Goal: Find specific page/section: Find specific page/section

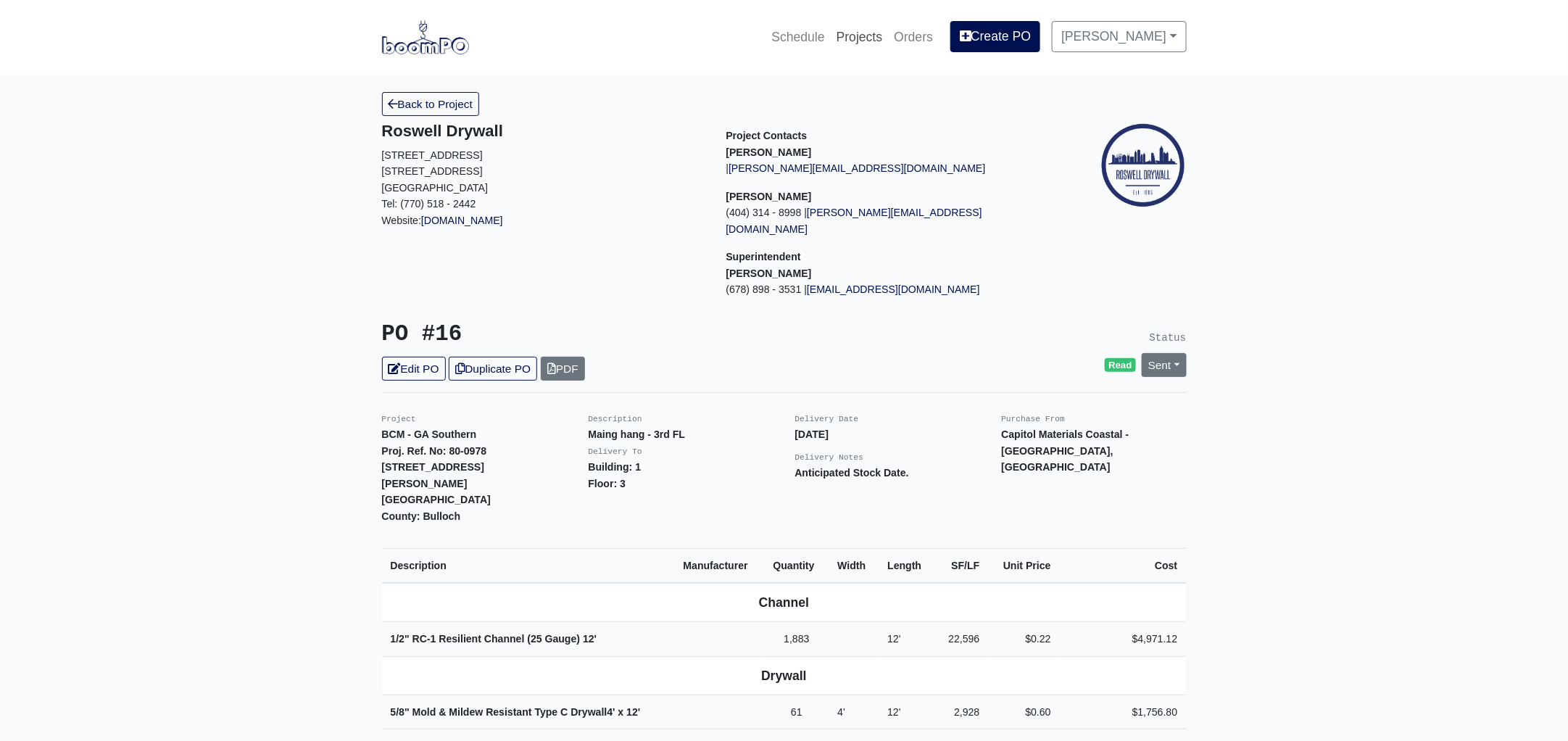
click at [885, 32] on link "Projects" at bounding box center [860, 37] width 58 height 32
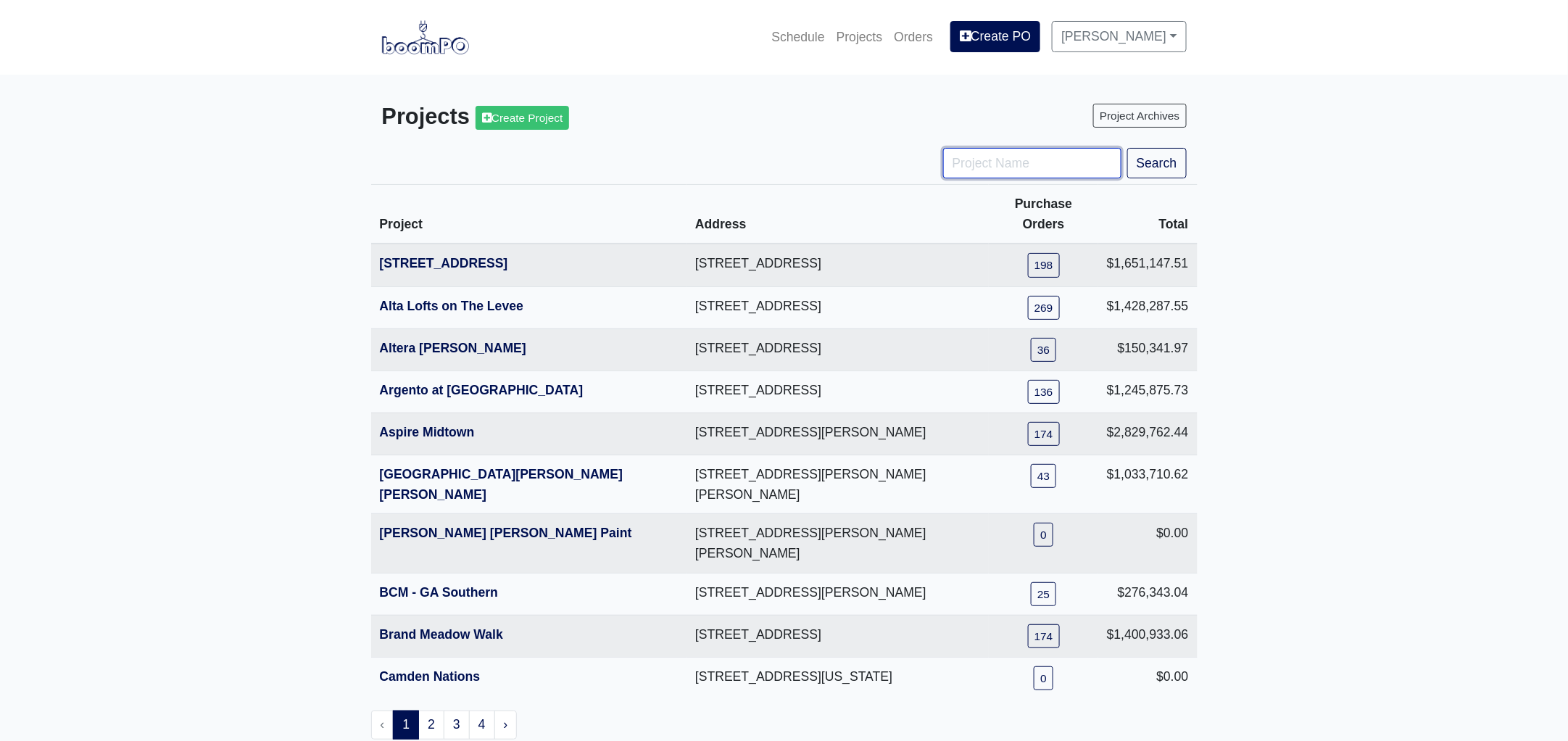
click at [1002, 168] on input "Project Name" at bounding box center [1032, 163] width 178 height 31
type input "HUB"
click at [1128, 148] on button "Search" at bounding box center [1157, 163] width 59 height 31
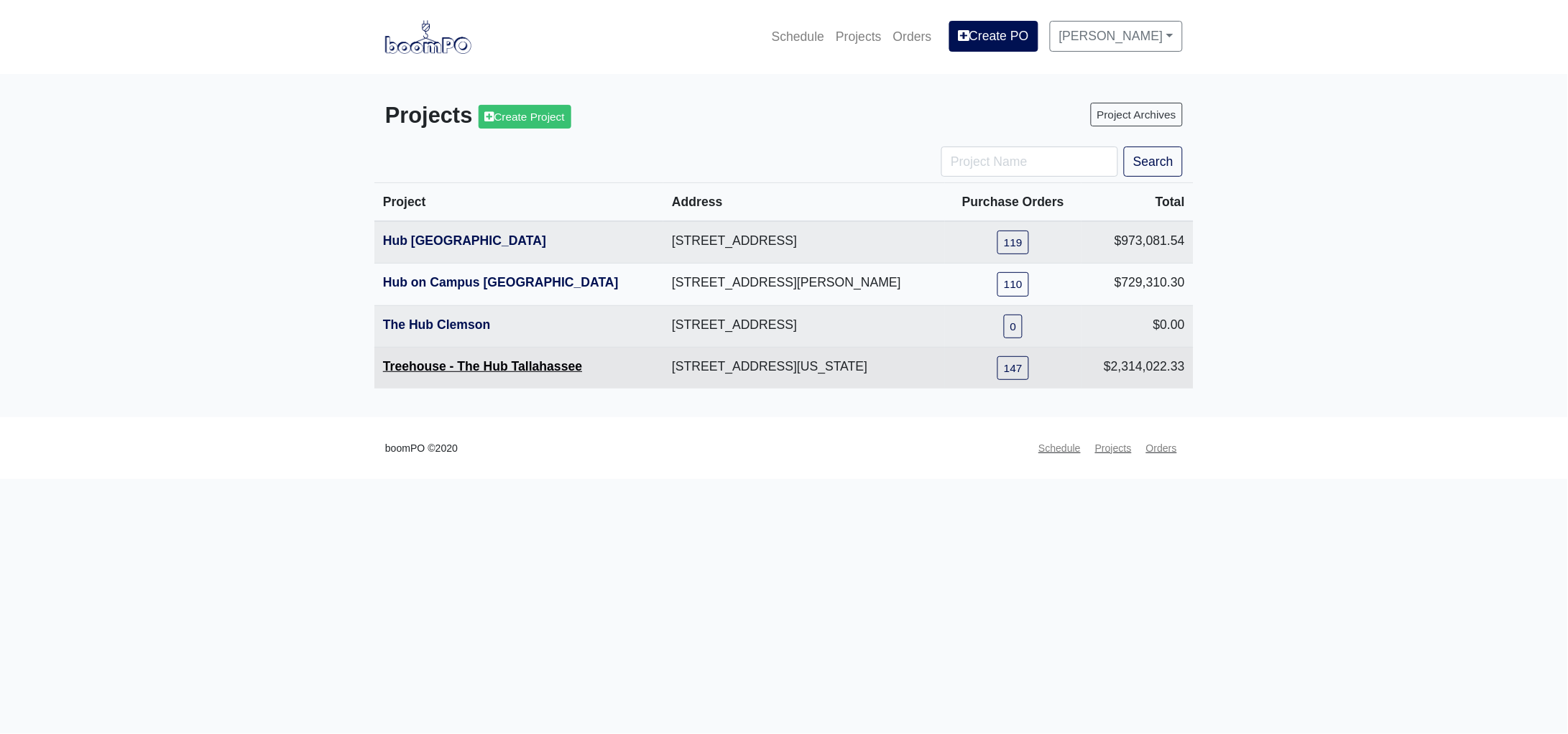
click at [537, 370] on link "Treehouse - The Hub Tallahassee" at bounding box center [483, 367] width 199 height 15
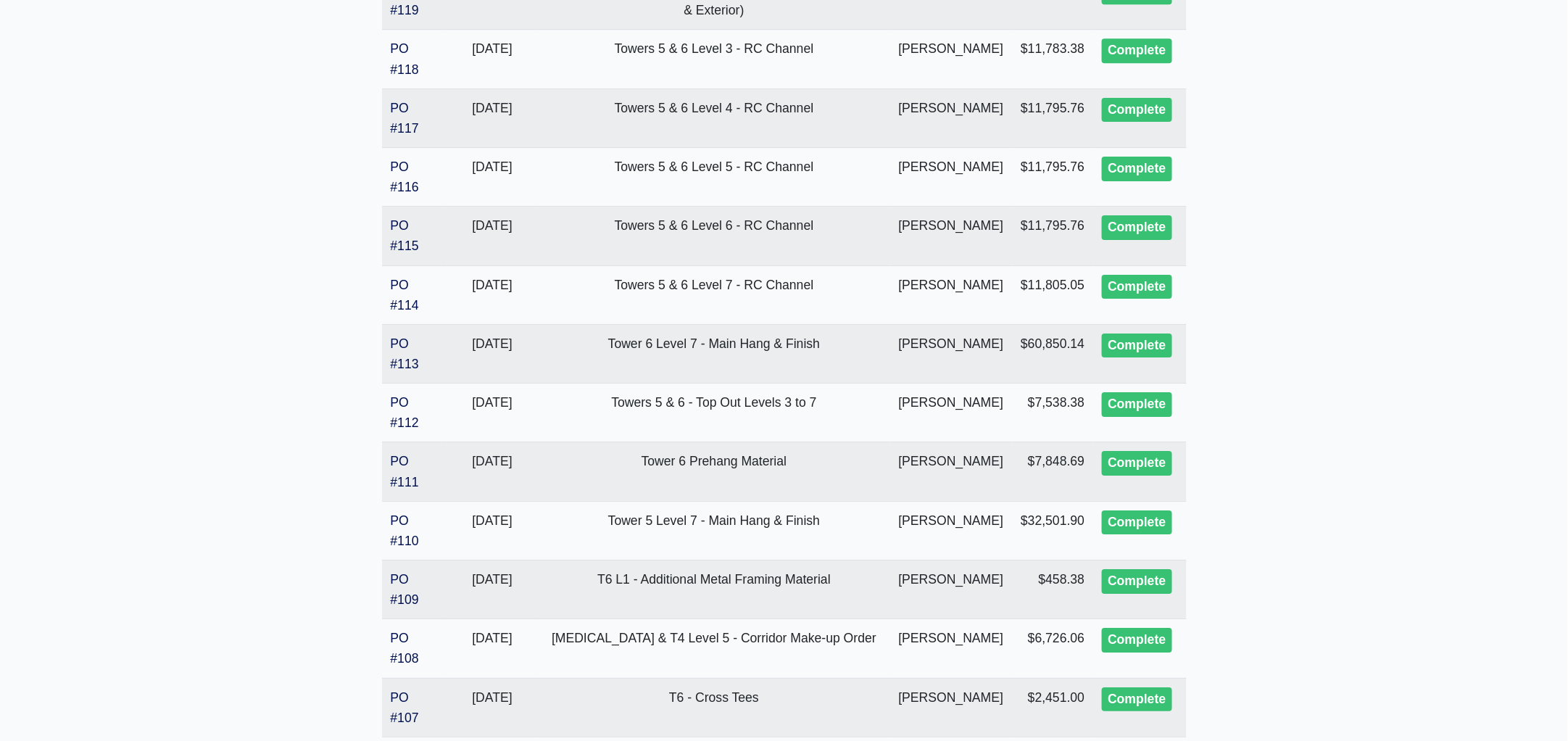
scroll to position [2084, 0]
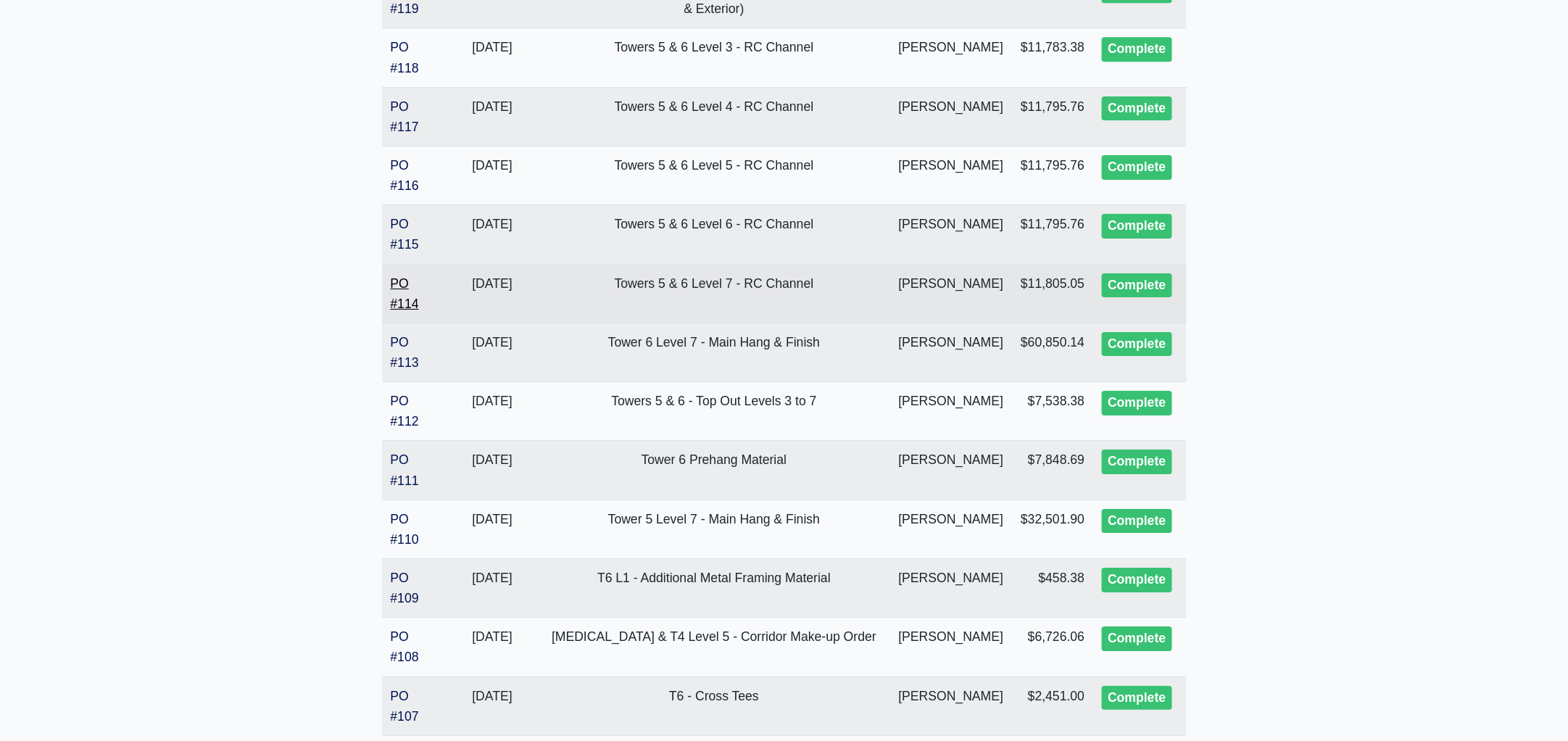
click at [398, 311] on link "PO #114" at bounding box center [404, 294] width 28 height 35
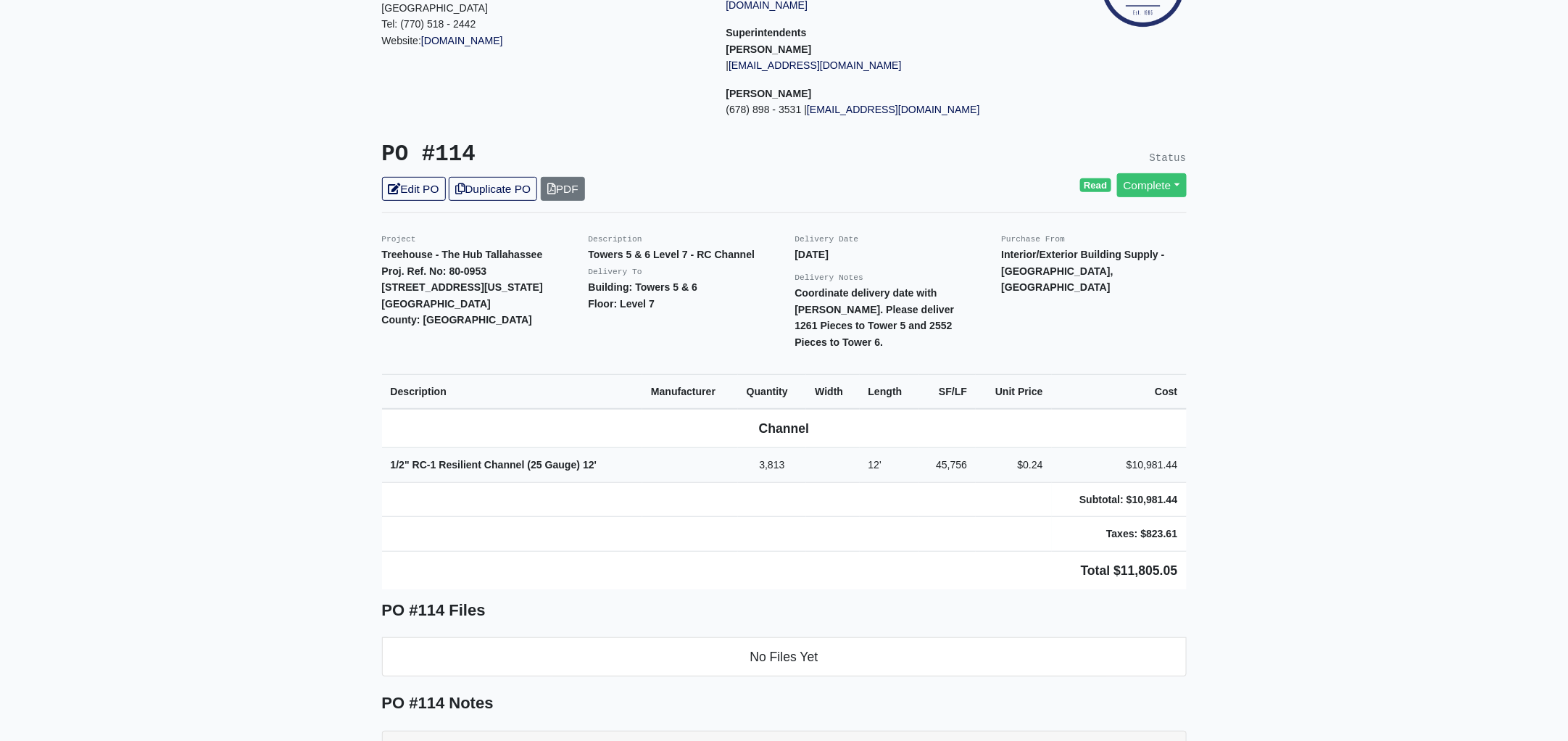
scroll to position [181, 0]
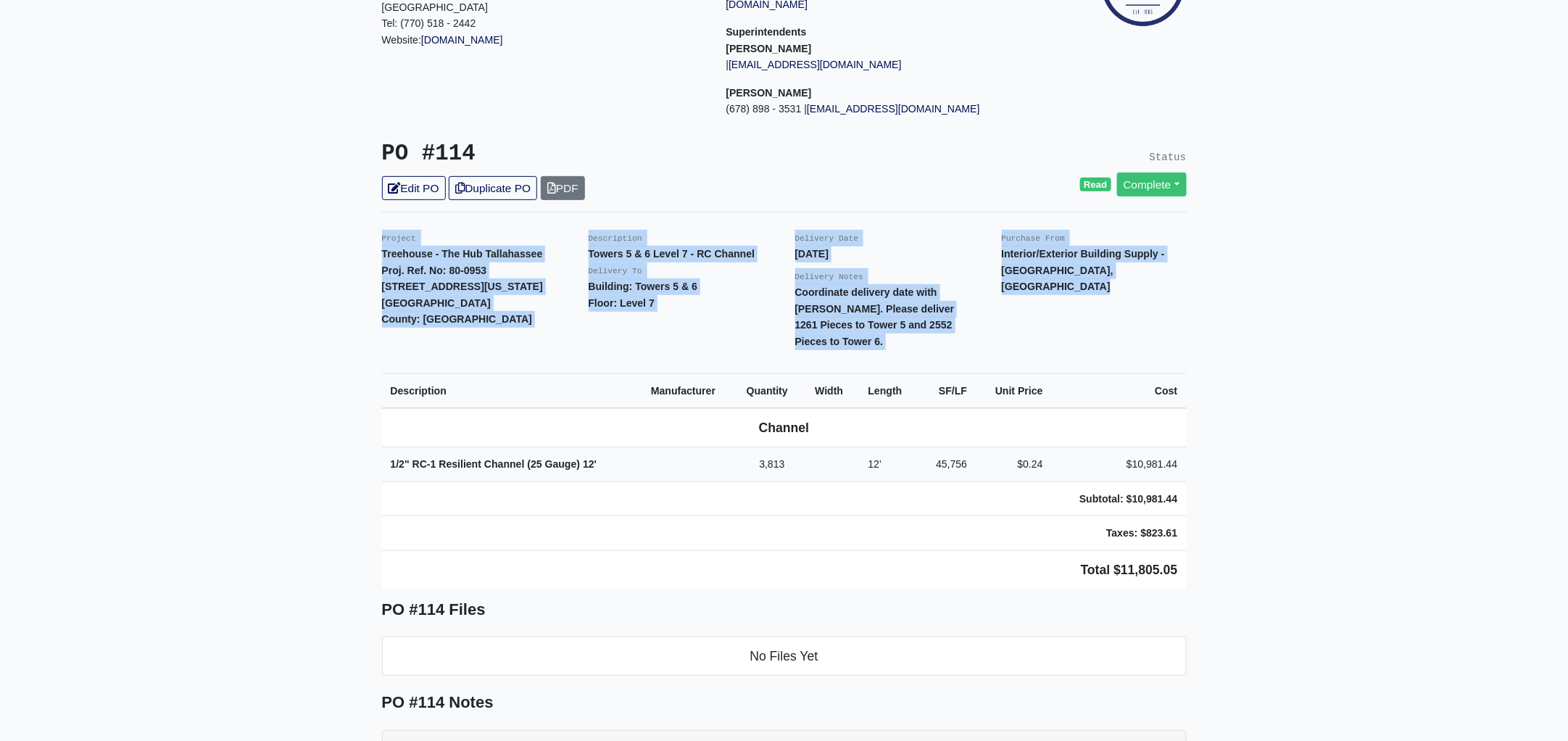
drag, startPoint x: 377, startPoint y: 218, endPoint x: 1230, endPoint y: 481, distance: 892.6
click at [1230, 481] on main "Back to Project Roswell Drywall 7000 Peachtree Dunwoody Rd NE Building 5, Suite…" at bounding box center [784, 599] width 1568 height 1411
copy div "Project Treehouse - The Hub Tallahassee Proj. Ref. No: 80-0953 504 W Tennessee …"
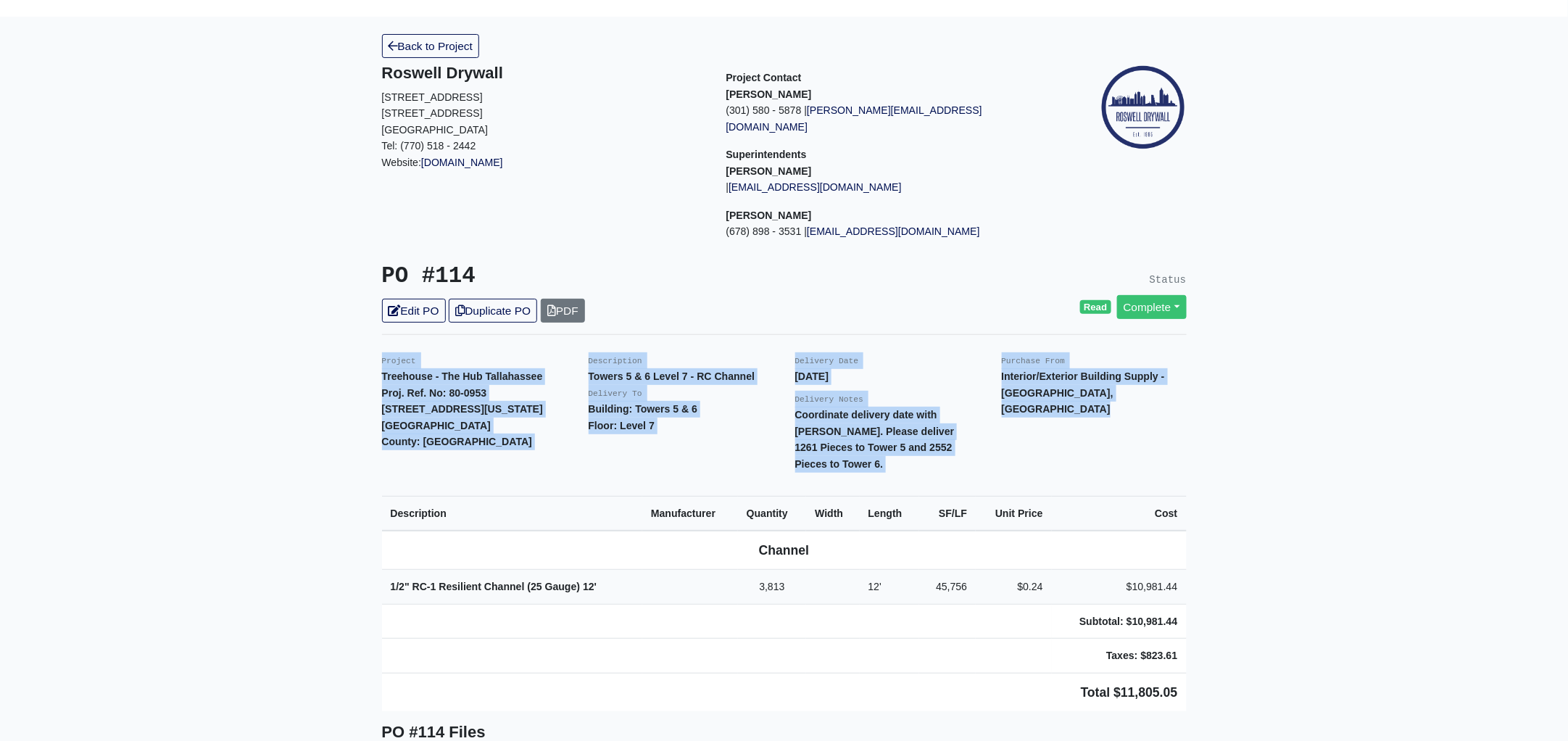
scroll to position [0, 0]
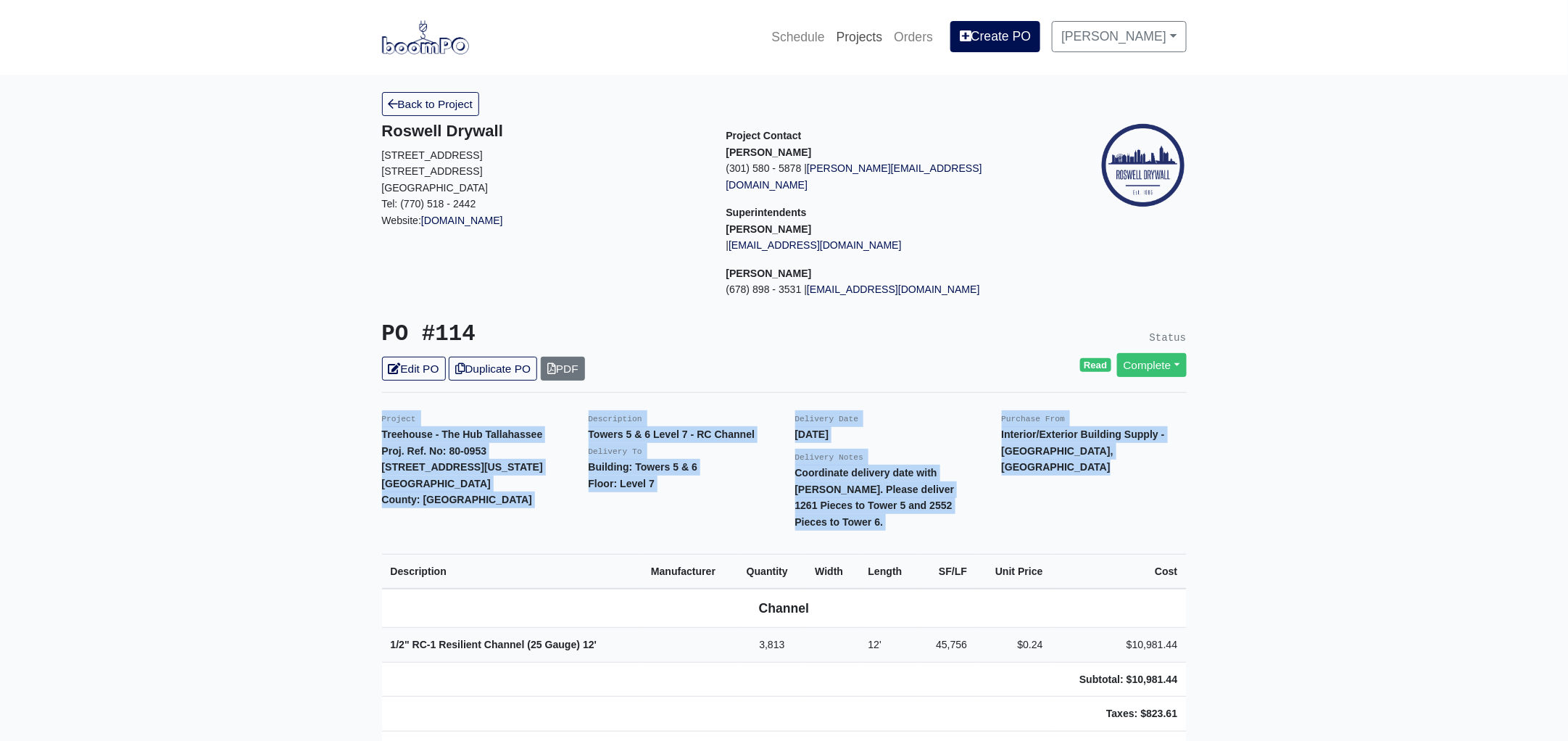
click at [885, 33] on link "Projects" at bounding box center [860, 37] width 58 height 32
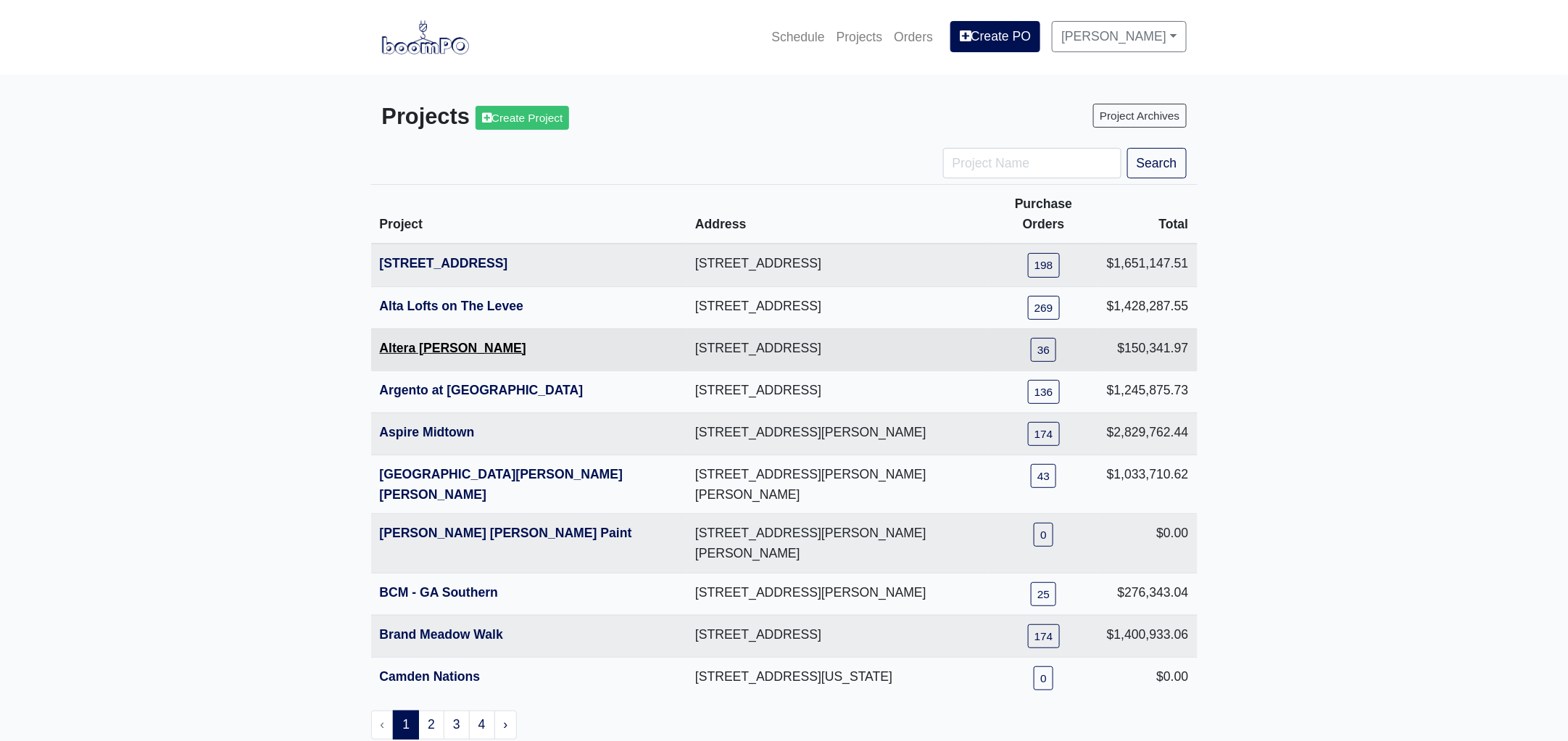
click at [443, 341] on link "Altera [PERSON_NAME]" at bounding box center [453, 349] width 147 height 15
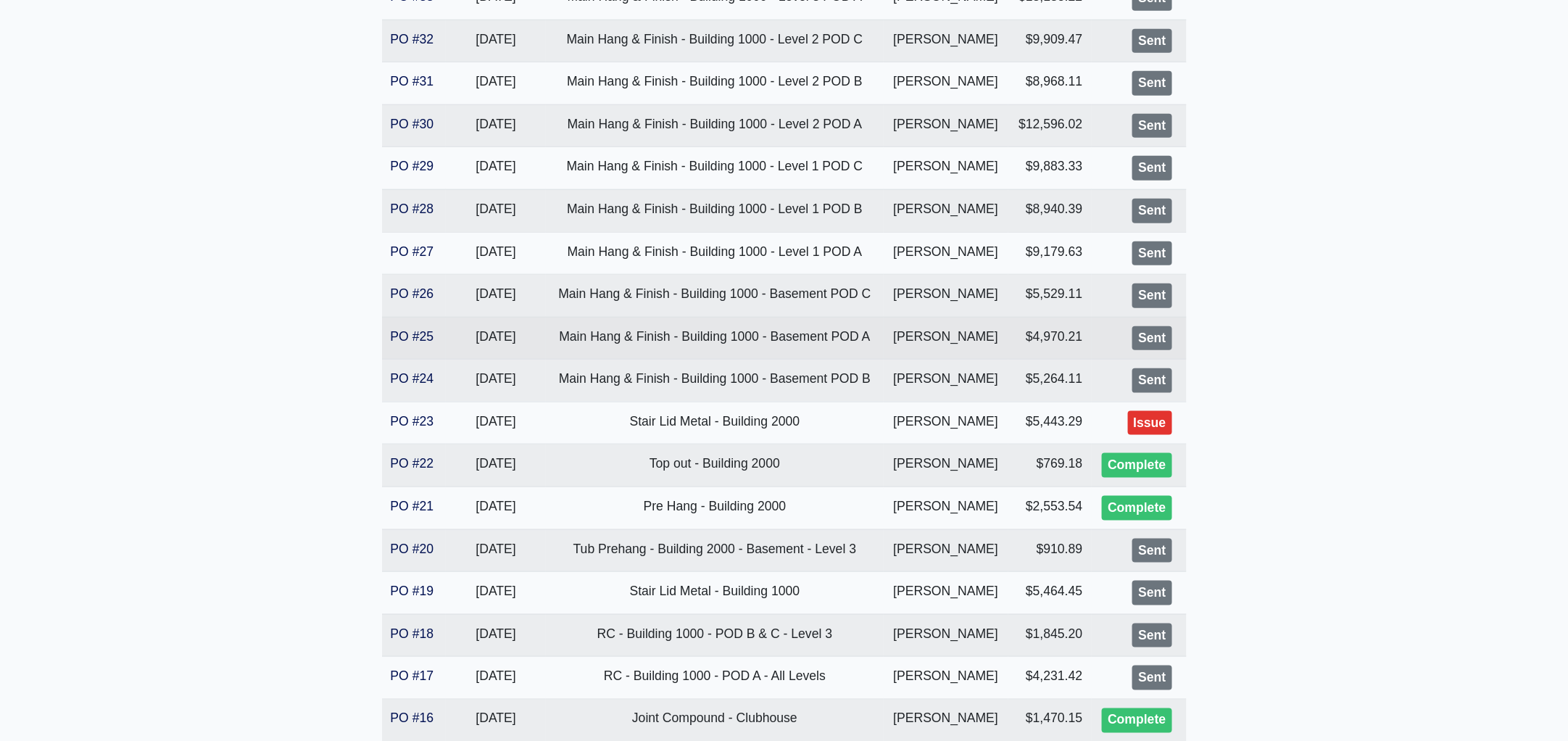
scroll to position [453, 0]
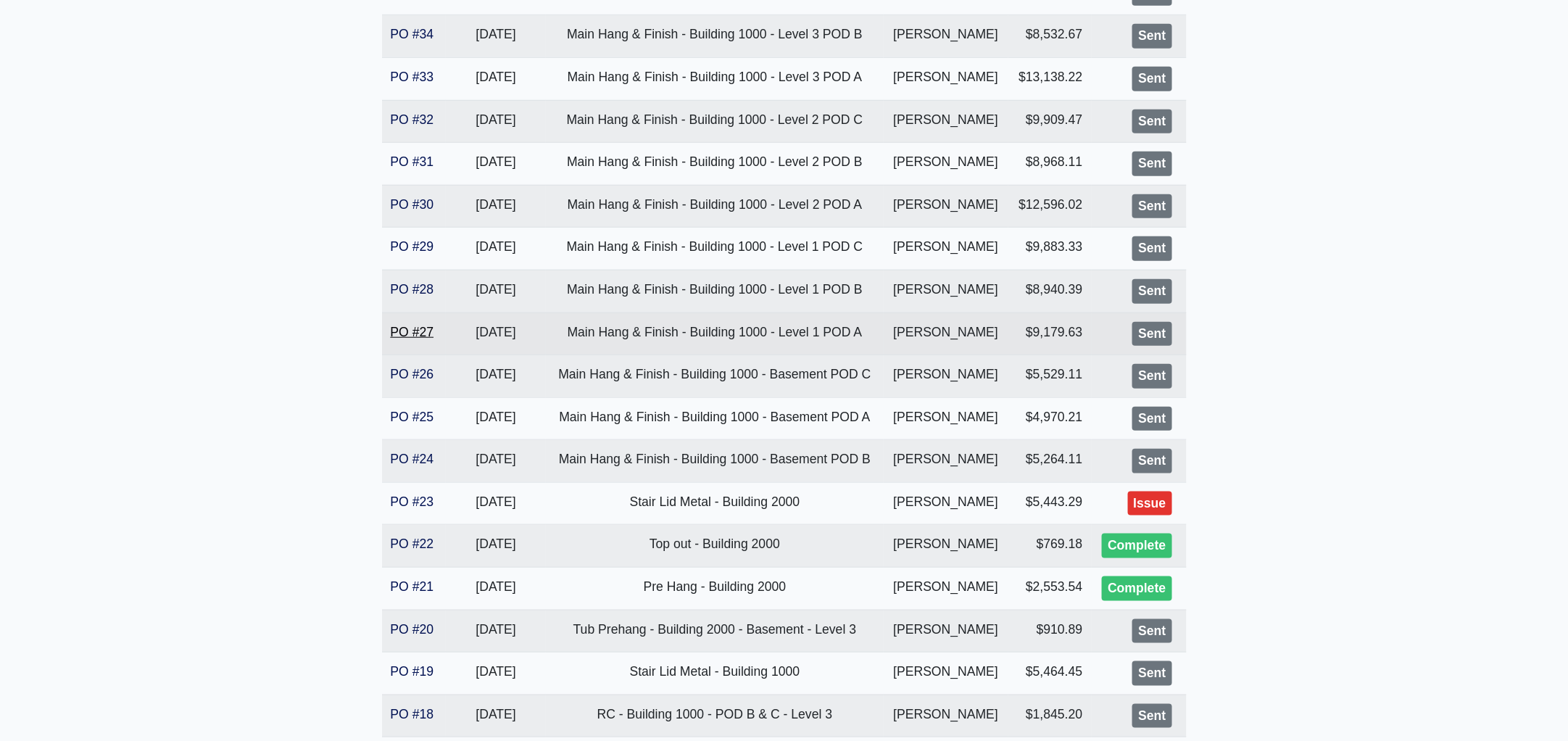
click at [405, 330] on link "PO #27" at bounding box center [412, 332] width 44 height 15
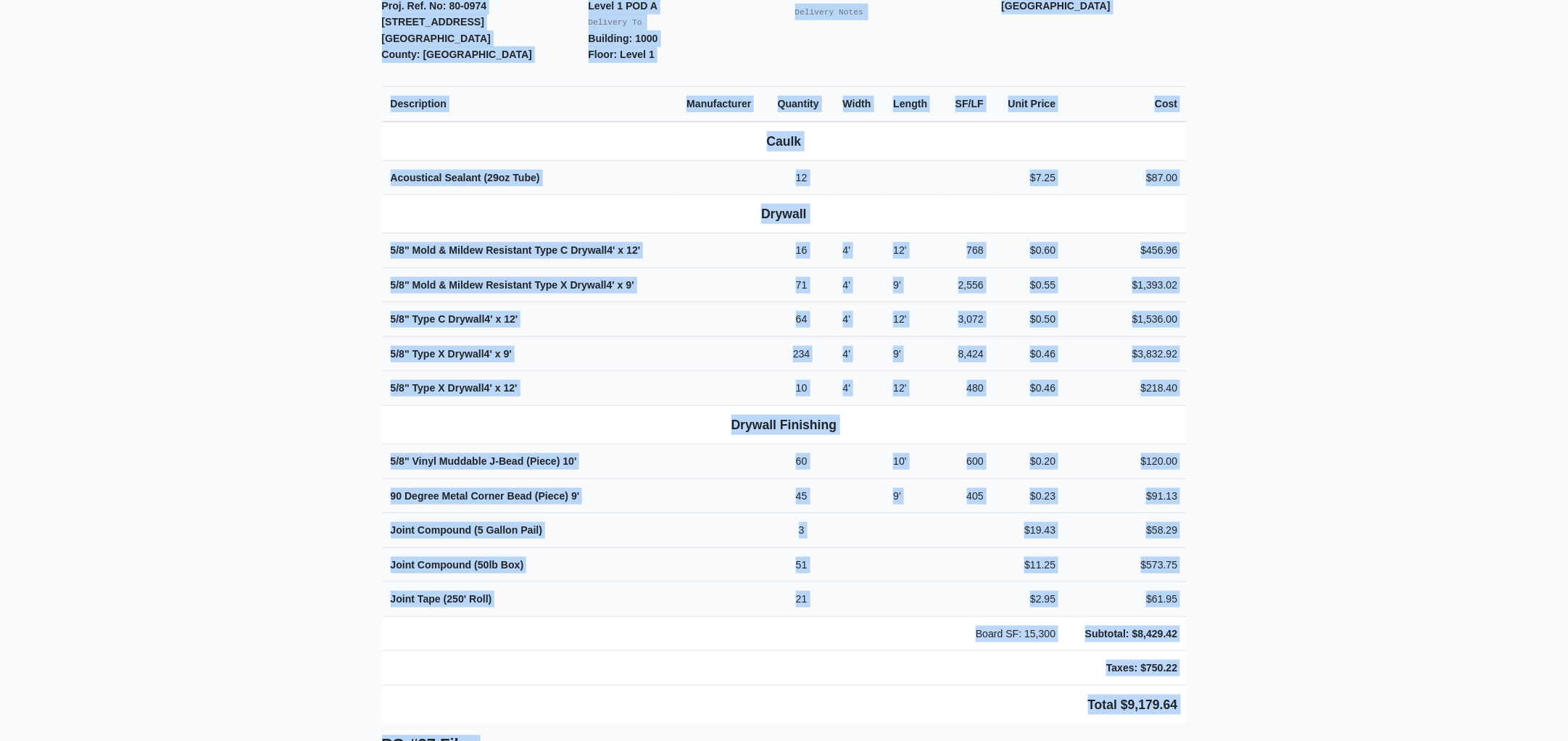
scroll to position [696, 0]
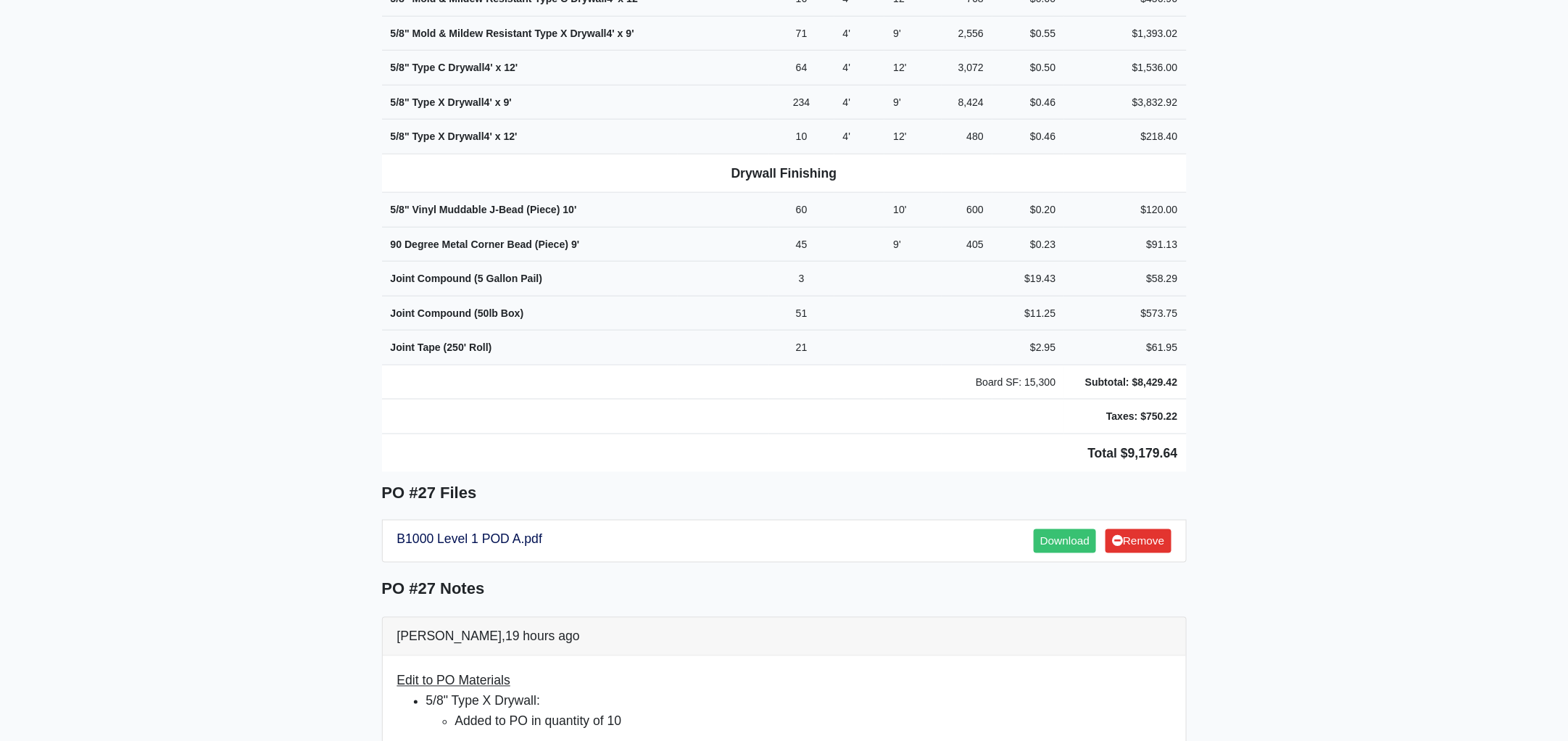
drag, startPoint x: 377, startPoint y: 310, endPoint x: 1288, endPoint y: 425, distance: 918.2
copy div "Project Altera [PERSON_NAME] Proj. Ref. No: 80-0974 [STREET_ADDRESS]: [GEOGRAPH…"
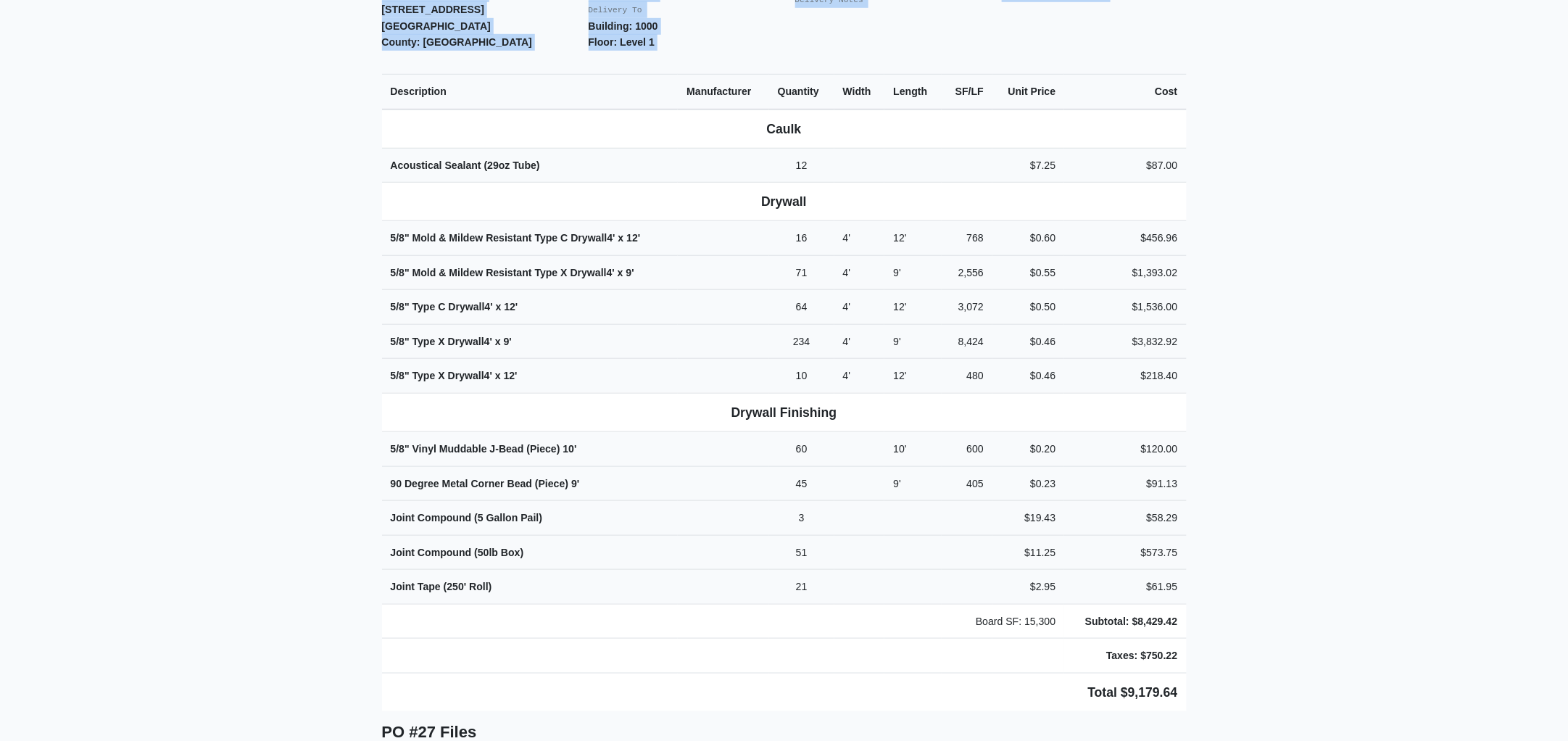
scroll to position [0, 0]
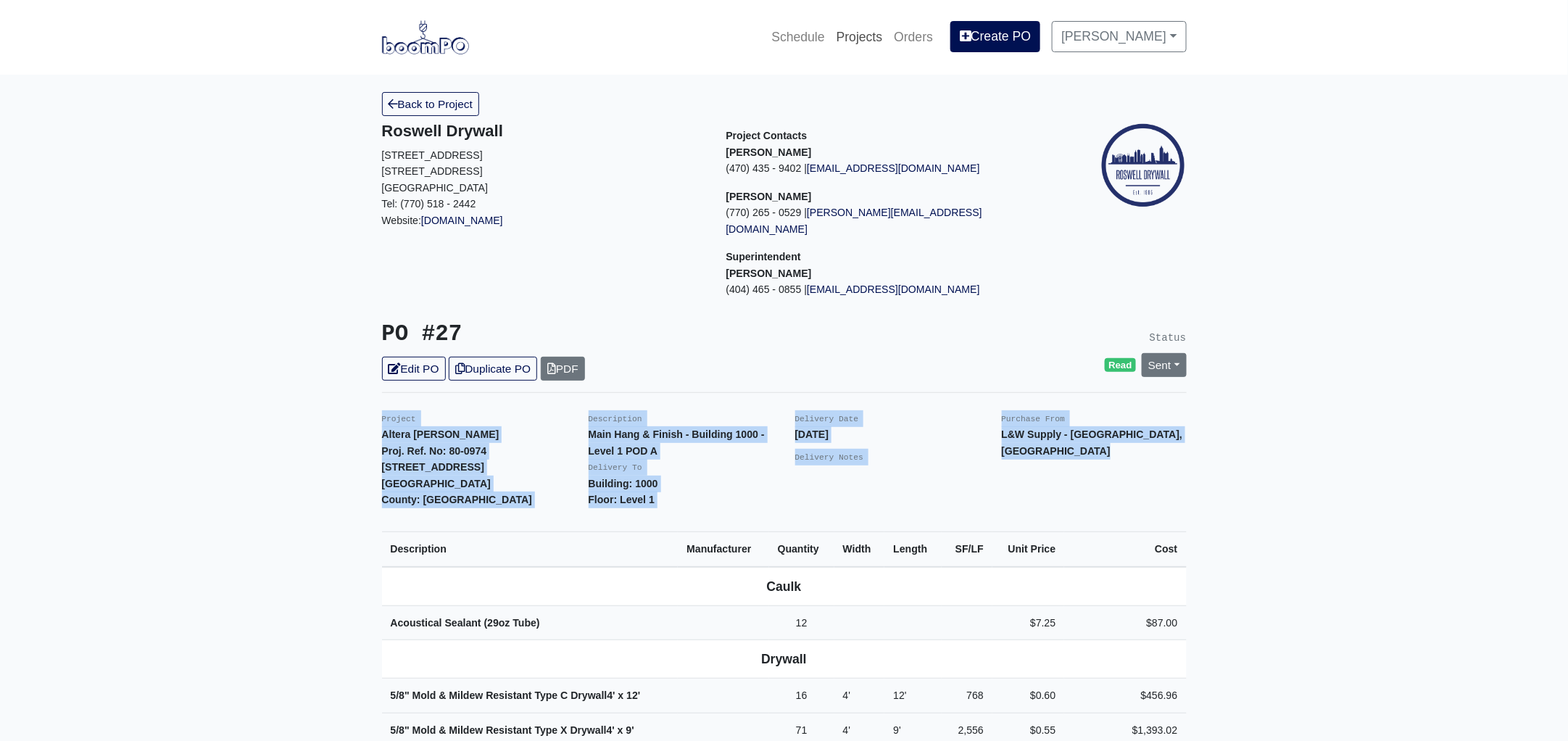
click at [877, 33] on link "Projects" at bounding box center [860, 37] width 58 height 32
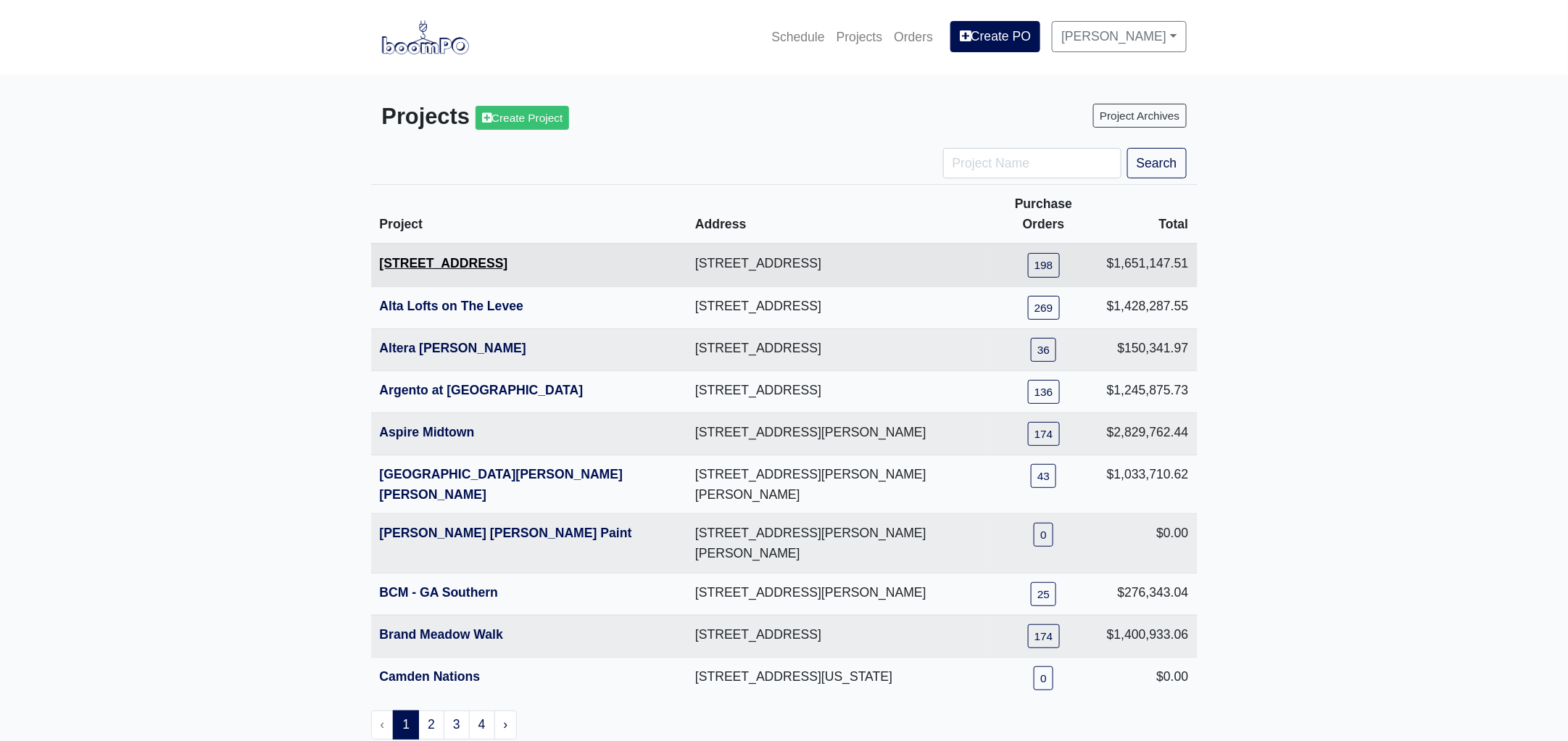
click at [456, 256] on link "[STREET_ADDRESS]" at bounding box center [444, 263] width 128 height 15
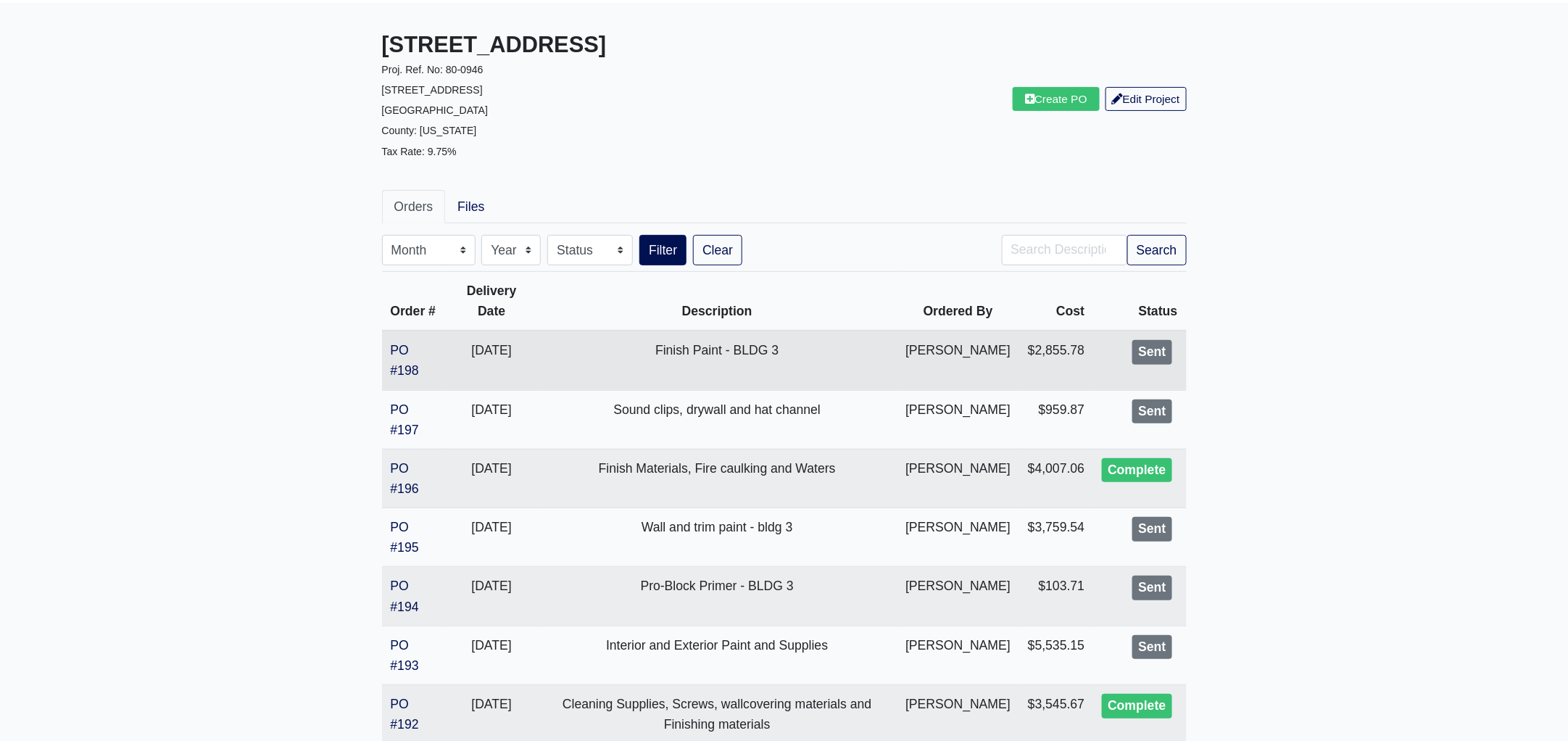
scroll to position [181, 0]
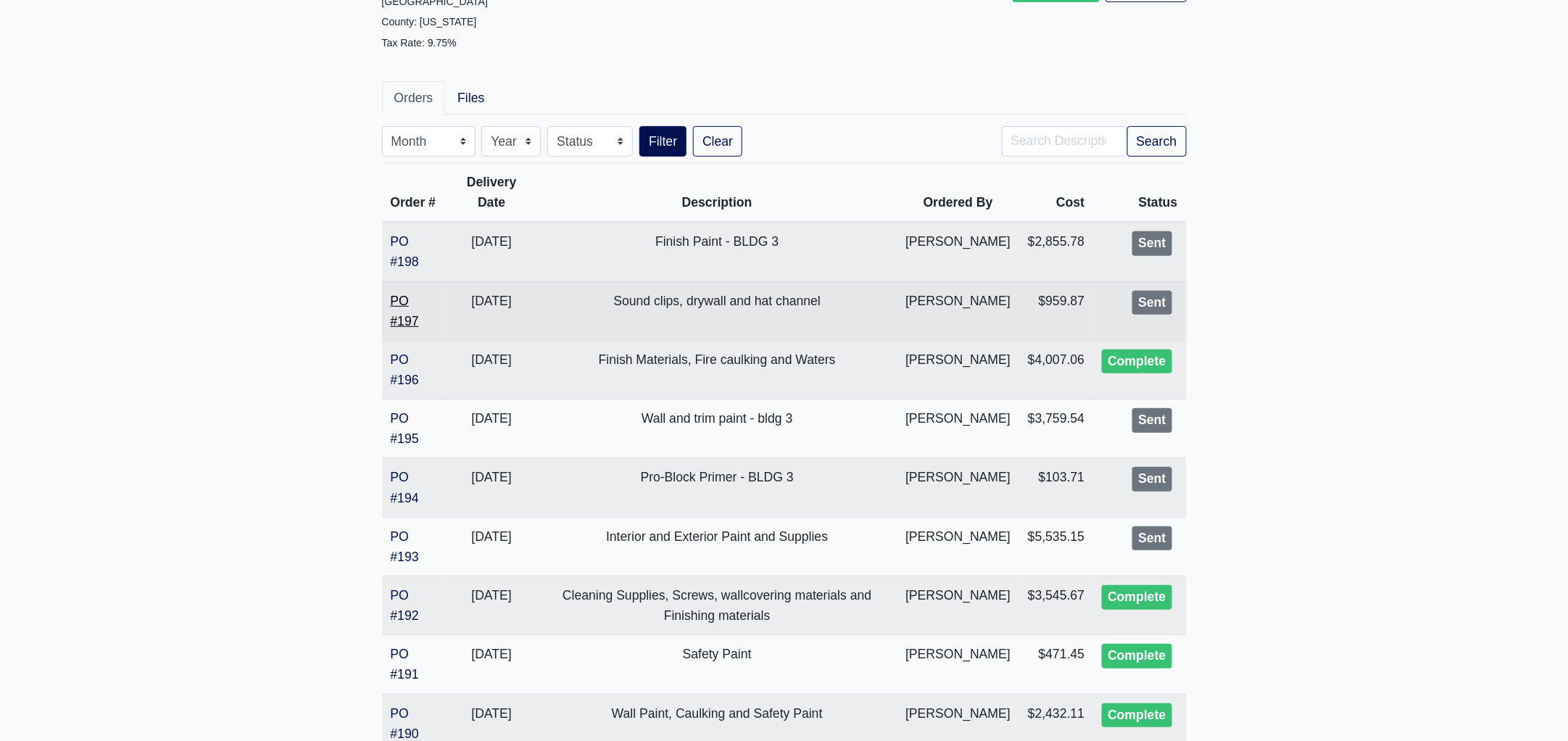
click at [411, 317] on link "PO #197" at bounding box center [404, 312] width 28 height 35
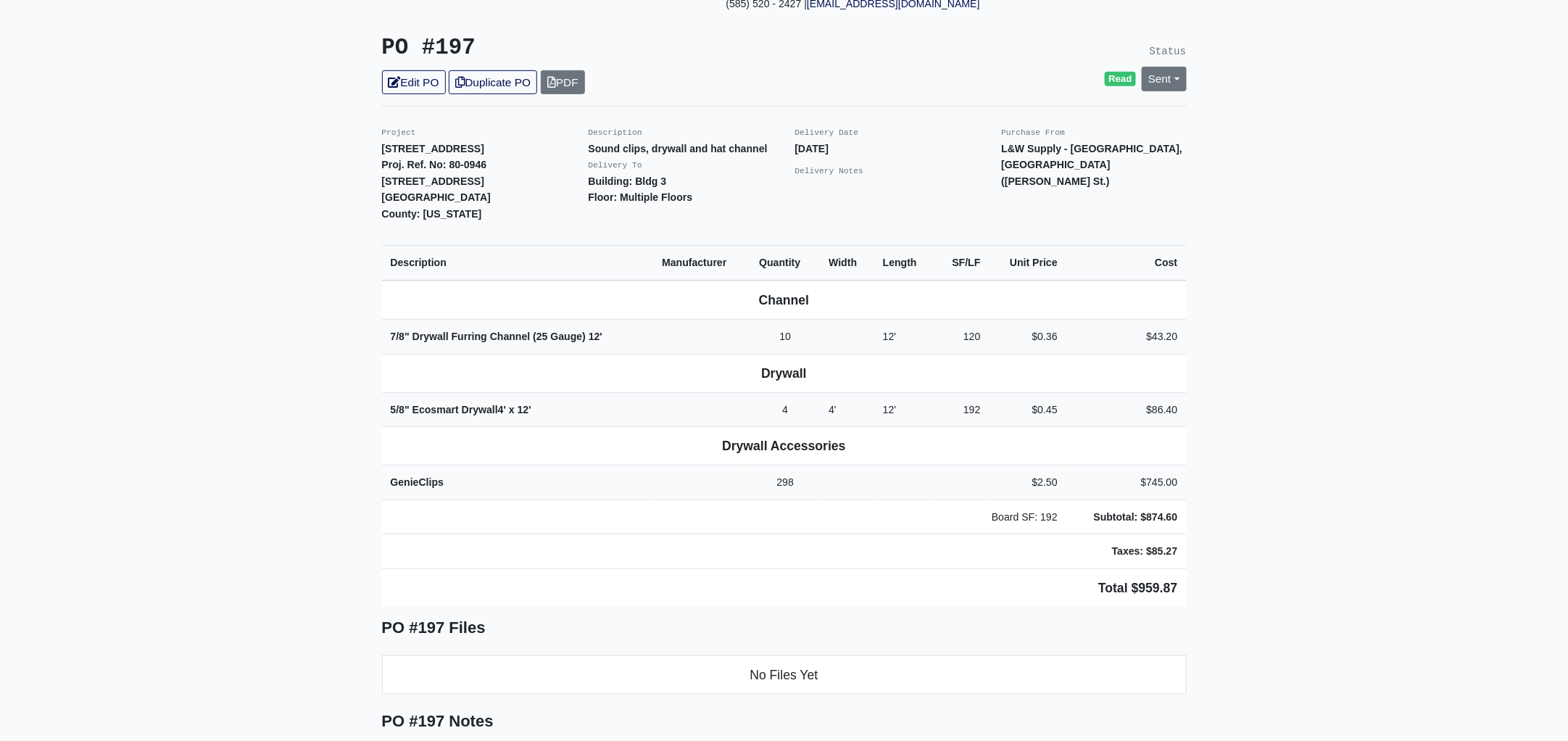
scroll to position [271, 0]
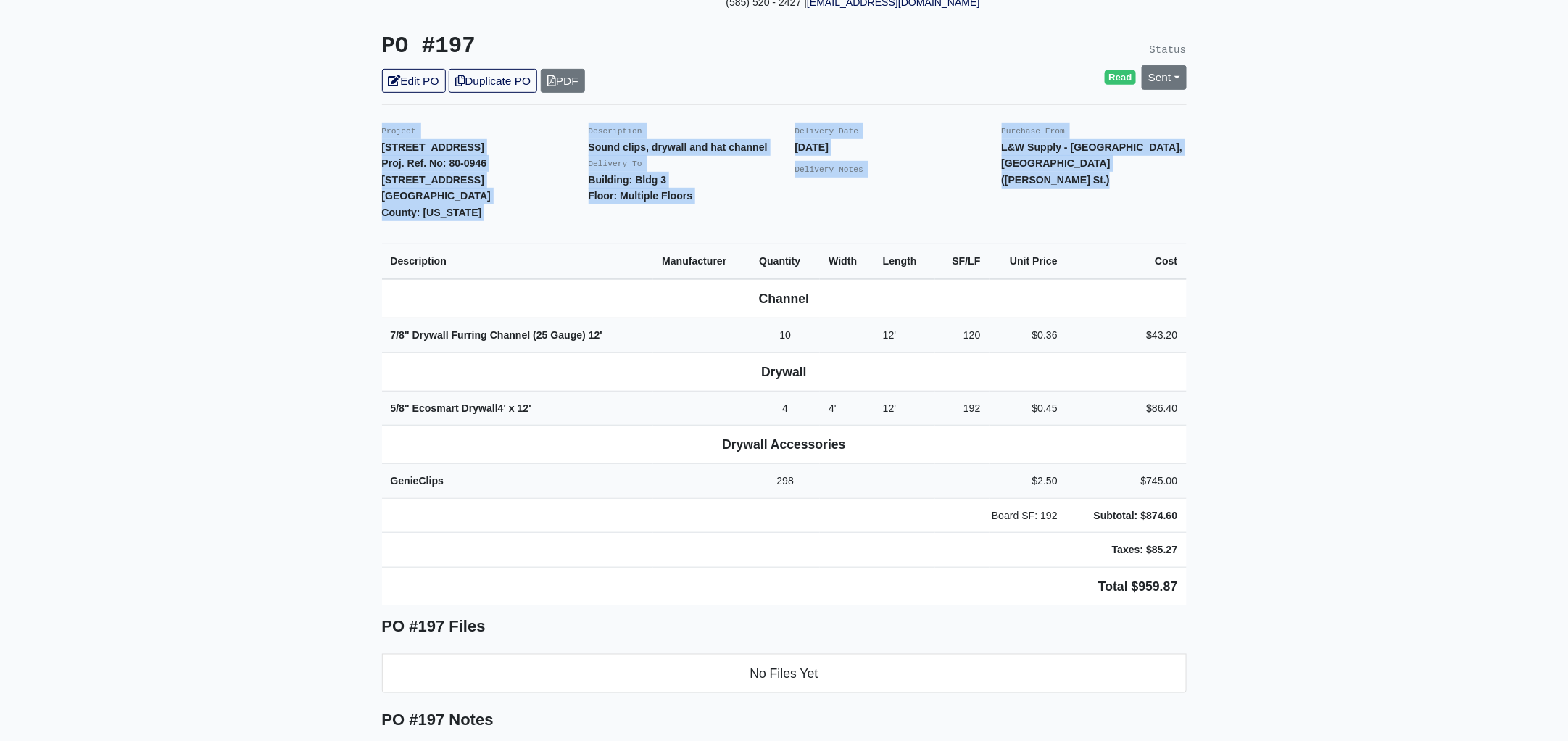
drag, startPoint x: 374, startPoint y: 124, endPoint x: 1312, endPoint y: 561, distance: 1034.8
click at [1312, 561] on main "Back to Project Roswell Drywall 7000 Peachtree Dunwoody Rd NE Building 5, Suite…" at bounding box center [784, 576] width 1568 height 1546
copy div "Project 1401 Gallatin Pike Proj. Ref. No: 80-0946 1401 Gallatin Pike N Madison,…"
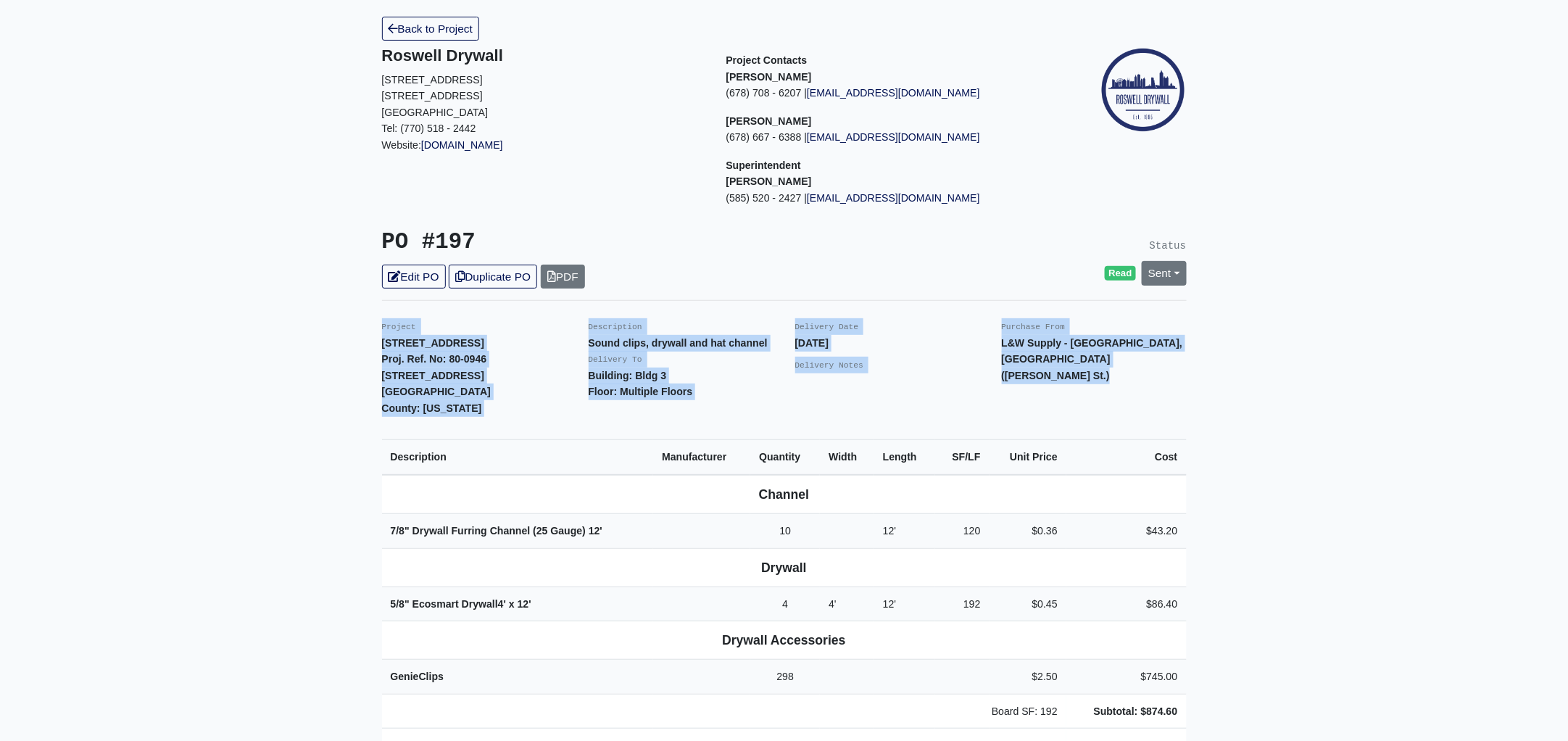
scroll to position [0, 0]
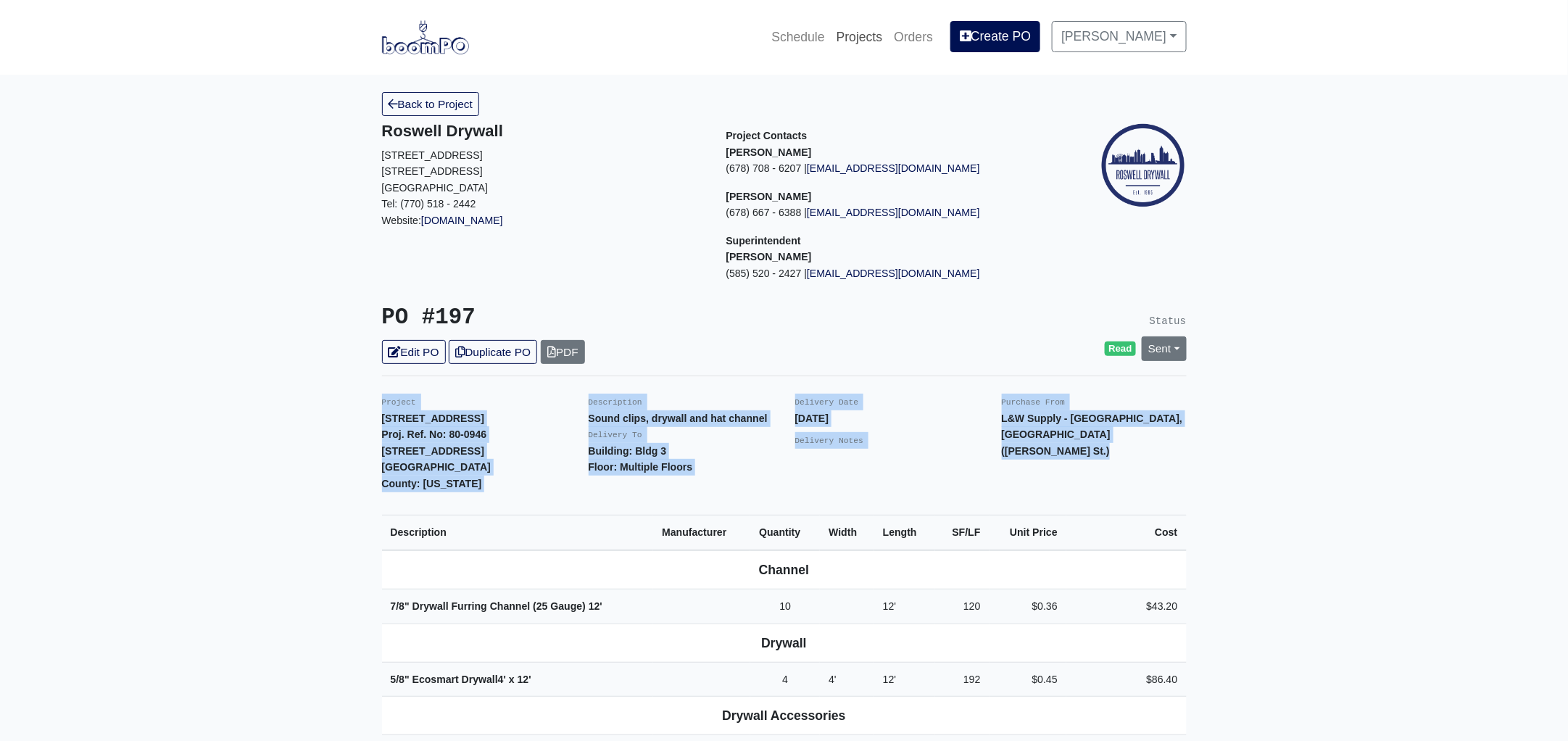
click at [870, 34] on link "Projects" at bounding box center [860, 37] width 58 height 32
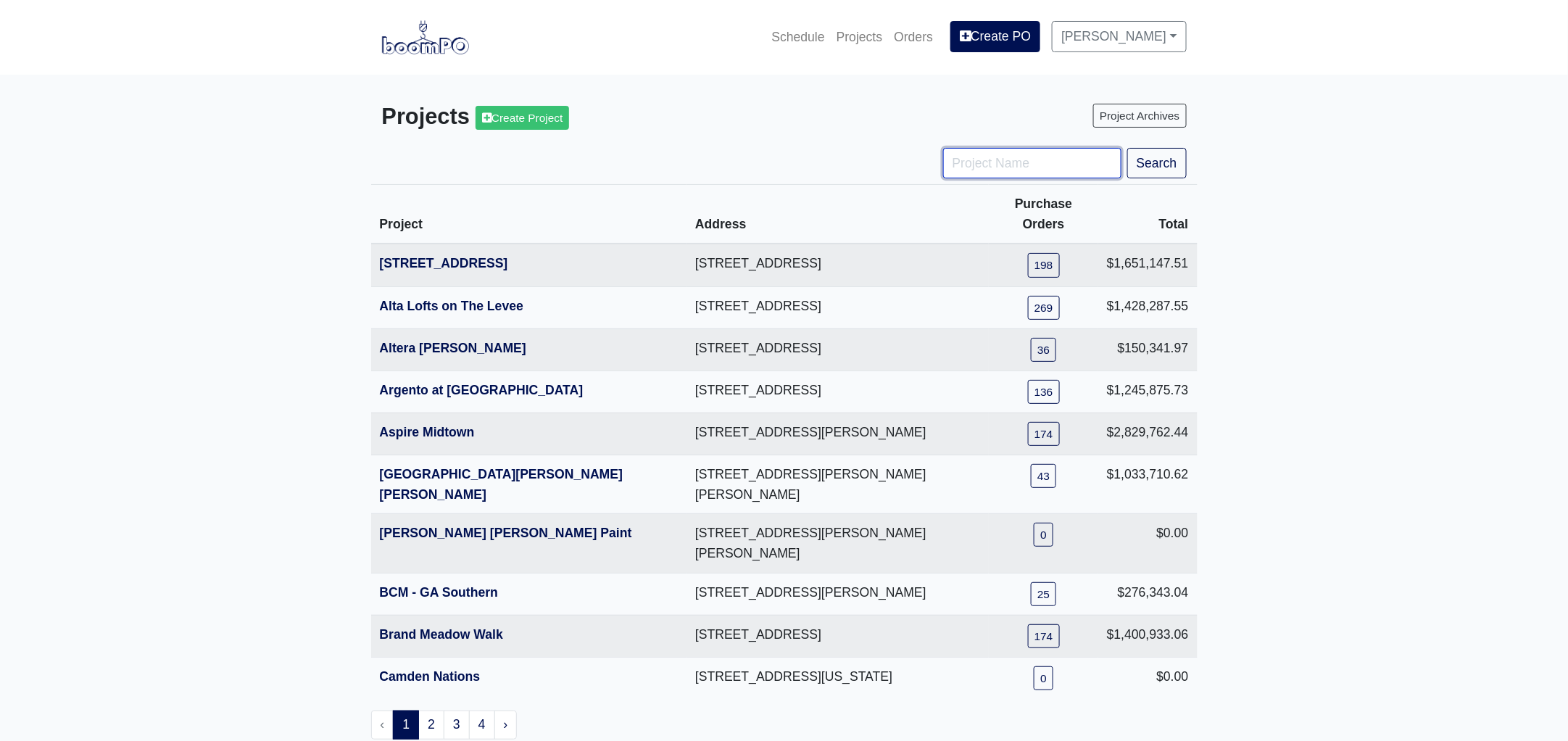
click at [970, 167] on input "Project Name" at bounding box center [1032, 163] width 178 height 31
type input "engl"
click at [1128, 148] on button "Search" at bounding box center [1157, 163] width 59 height 31
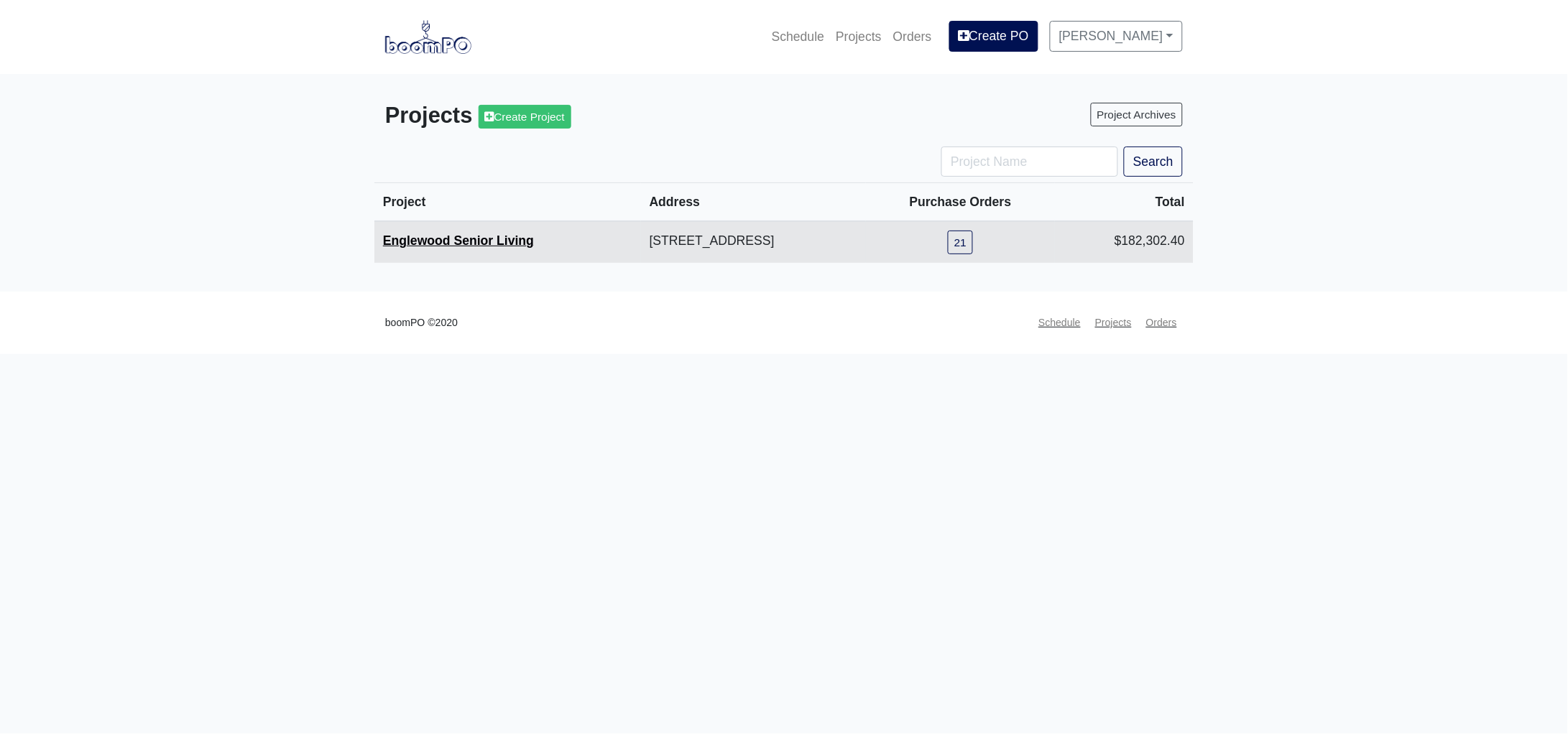
click at [452, 243] on link "Englewood Senior Living" at bounding box center [459, 241] width 151 height 15
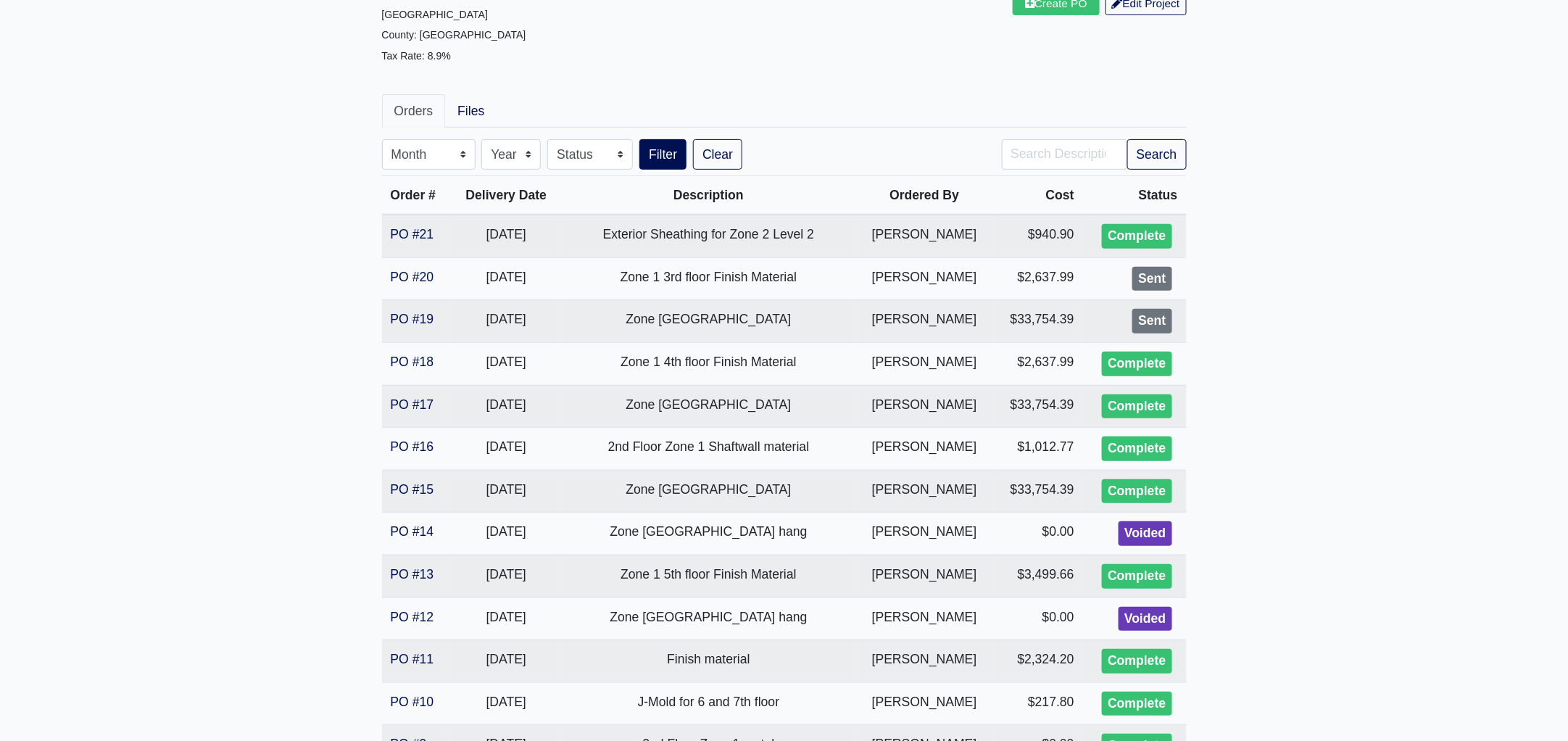
scroll to position [181, 0]
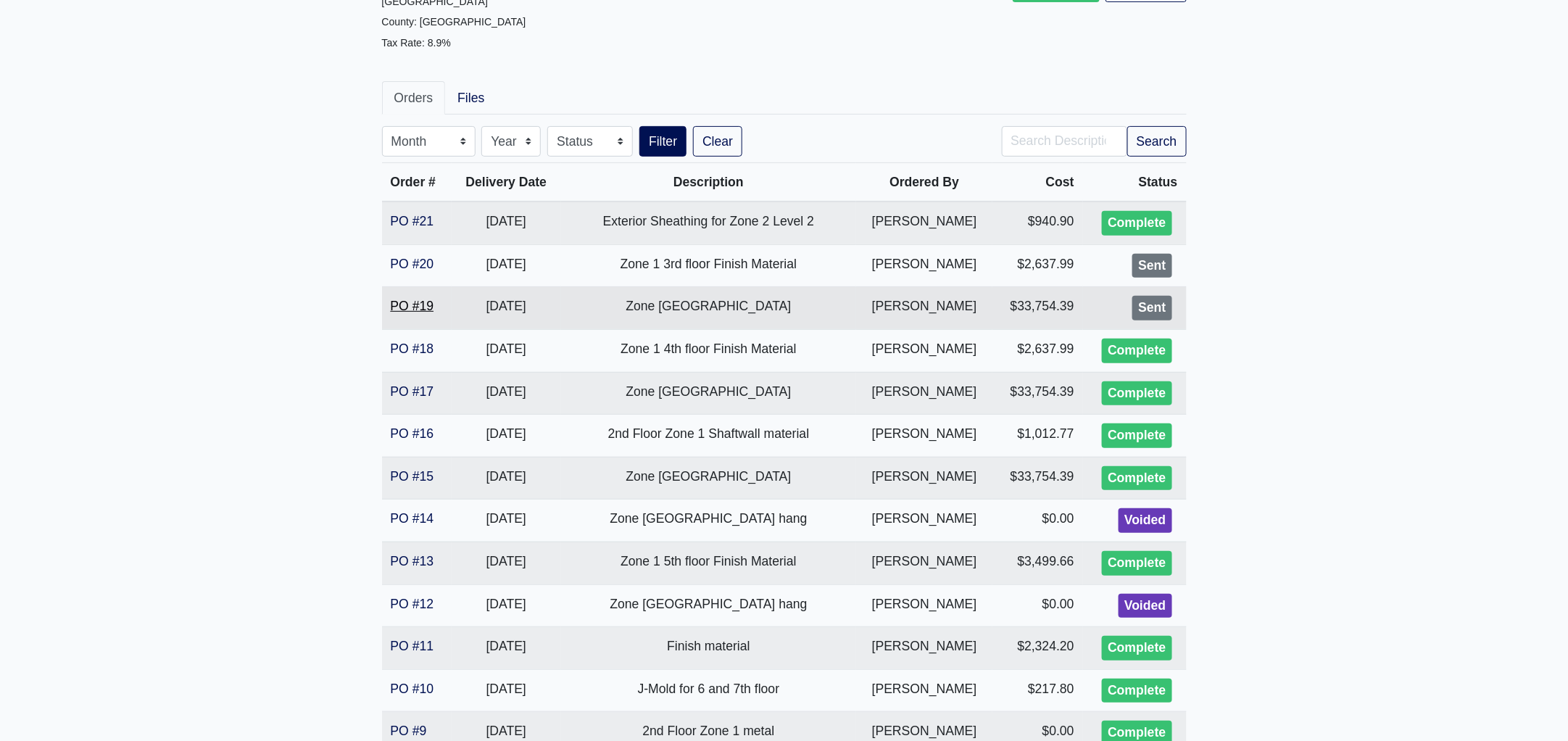
click at [414, 304] on link "PO #19" at bounding box center [412, 306] width 44 height 15
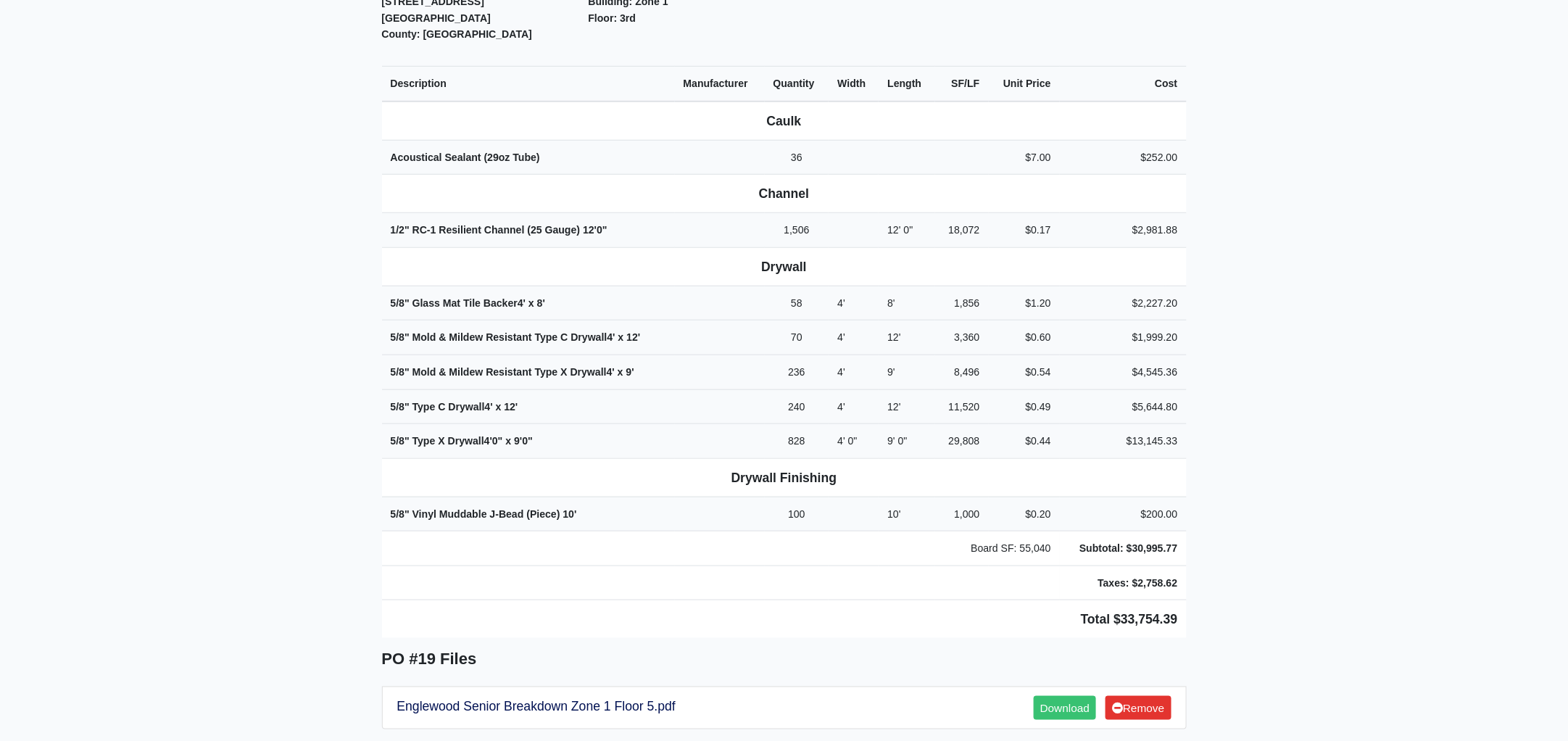
scroll to position [480, 0]
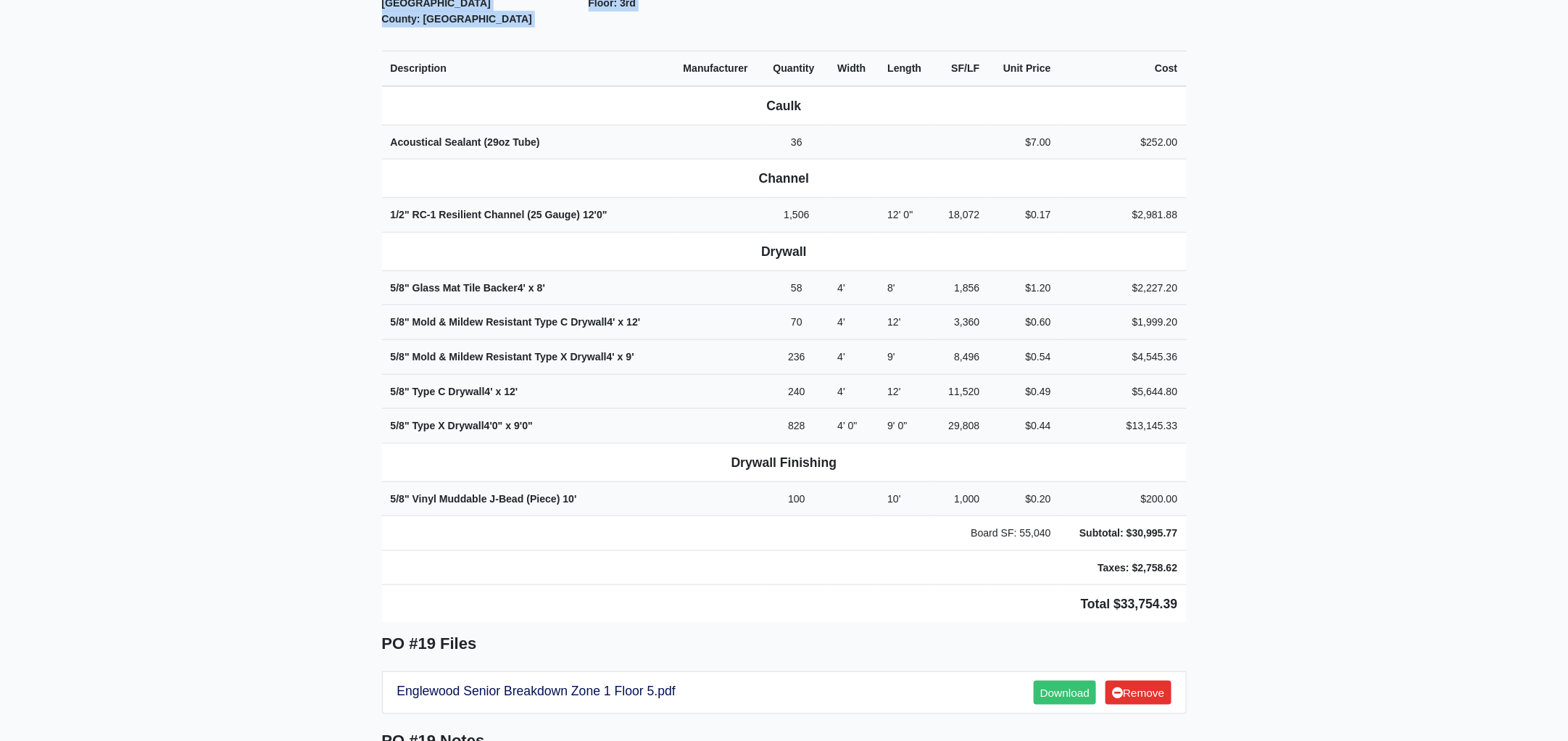
drag, startPoint x: 372, startPoint y: 126, endPoint x: 1254, endPoint y: 606, distance: 1004.2
click at [1254, 606] on main "Back to Project Roswell Drywall [STREET_ADDRESS] Tel: (770) 518 - 2442 Website:…" at bounding box center [784, 371] width 1568 height 1555
copy div "Project Englewood Senior Living Proj. Ref. No: 80-0970 [STREET_ADDRESS]: [GEOGR…"
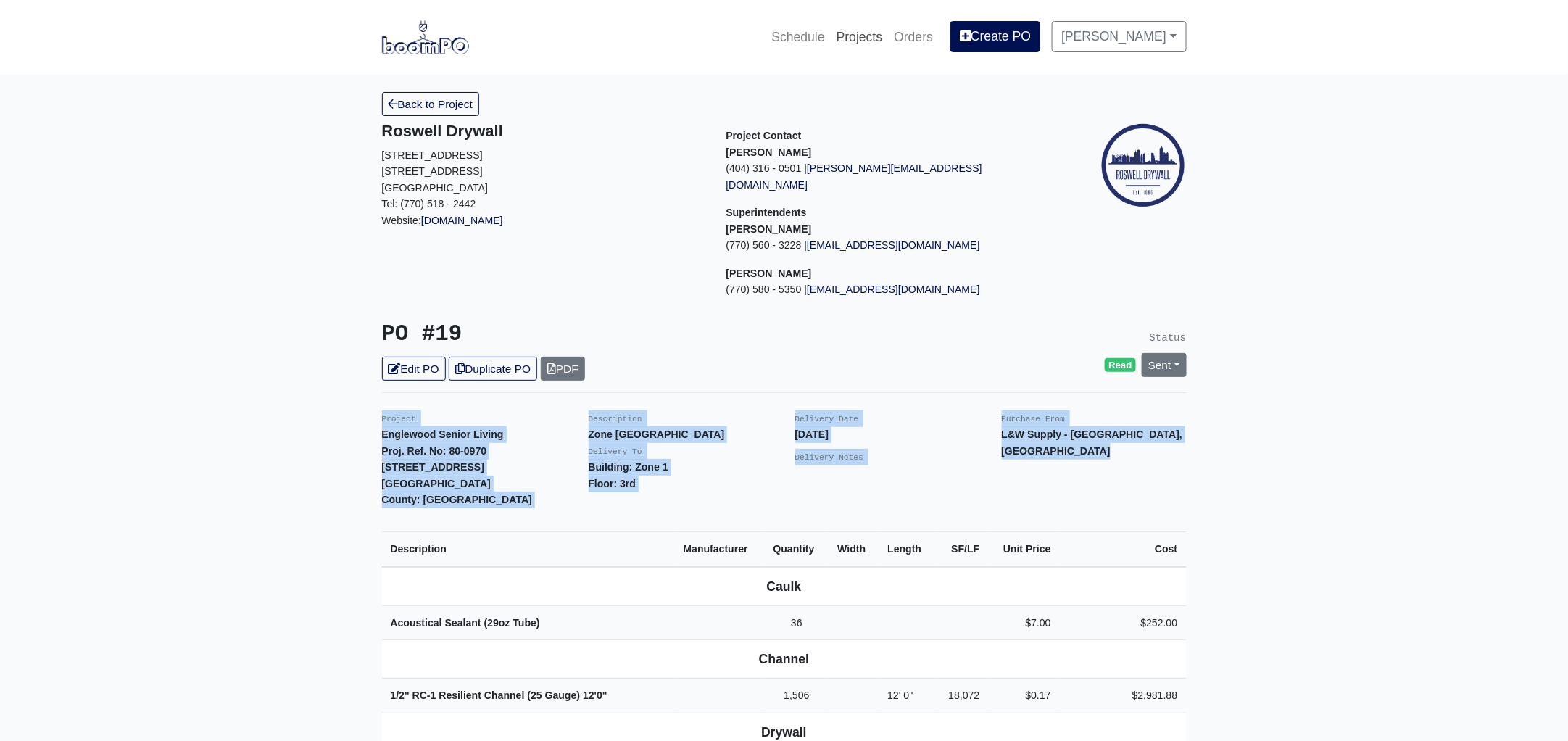
click at [879, 29] on link "Projects" at bounding box center [860, 37] width 58 height 32
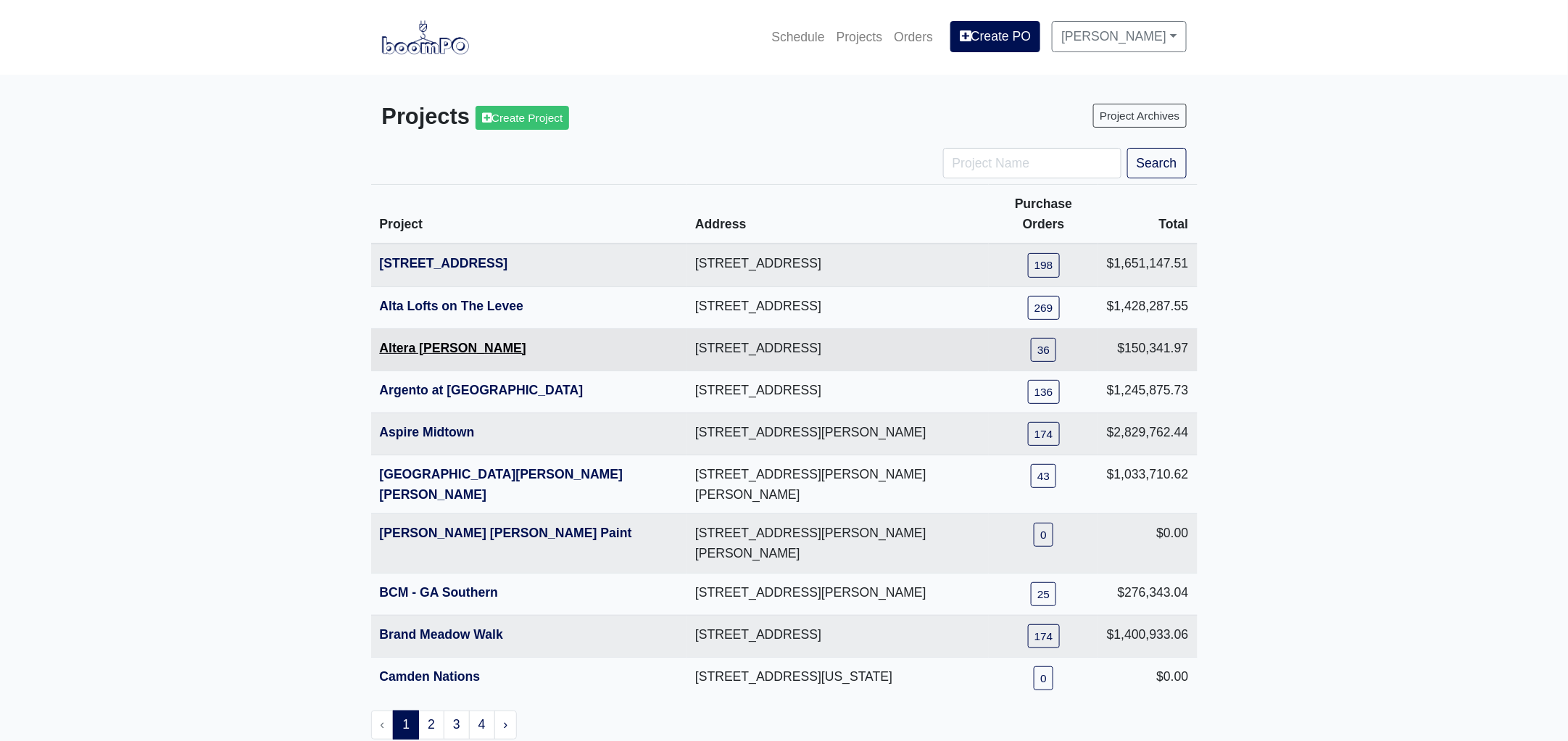
click at [425, 341] on link "Altera [PERSON_NAME]" at bounding box center [453, 349] width 147 height 15
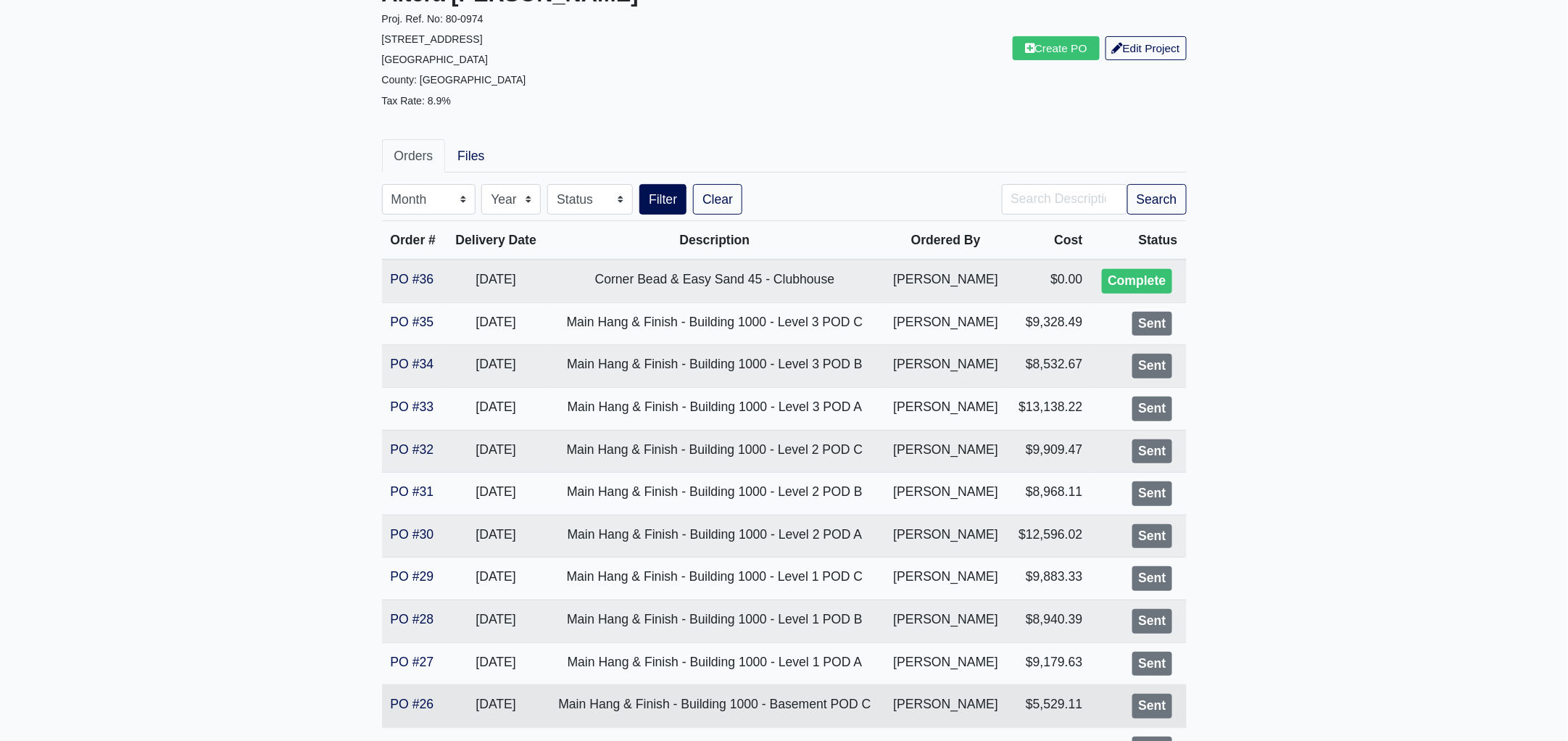
scroll to position [453, 0]
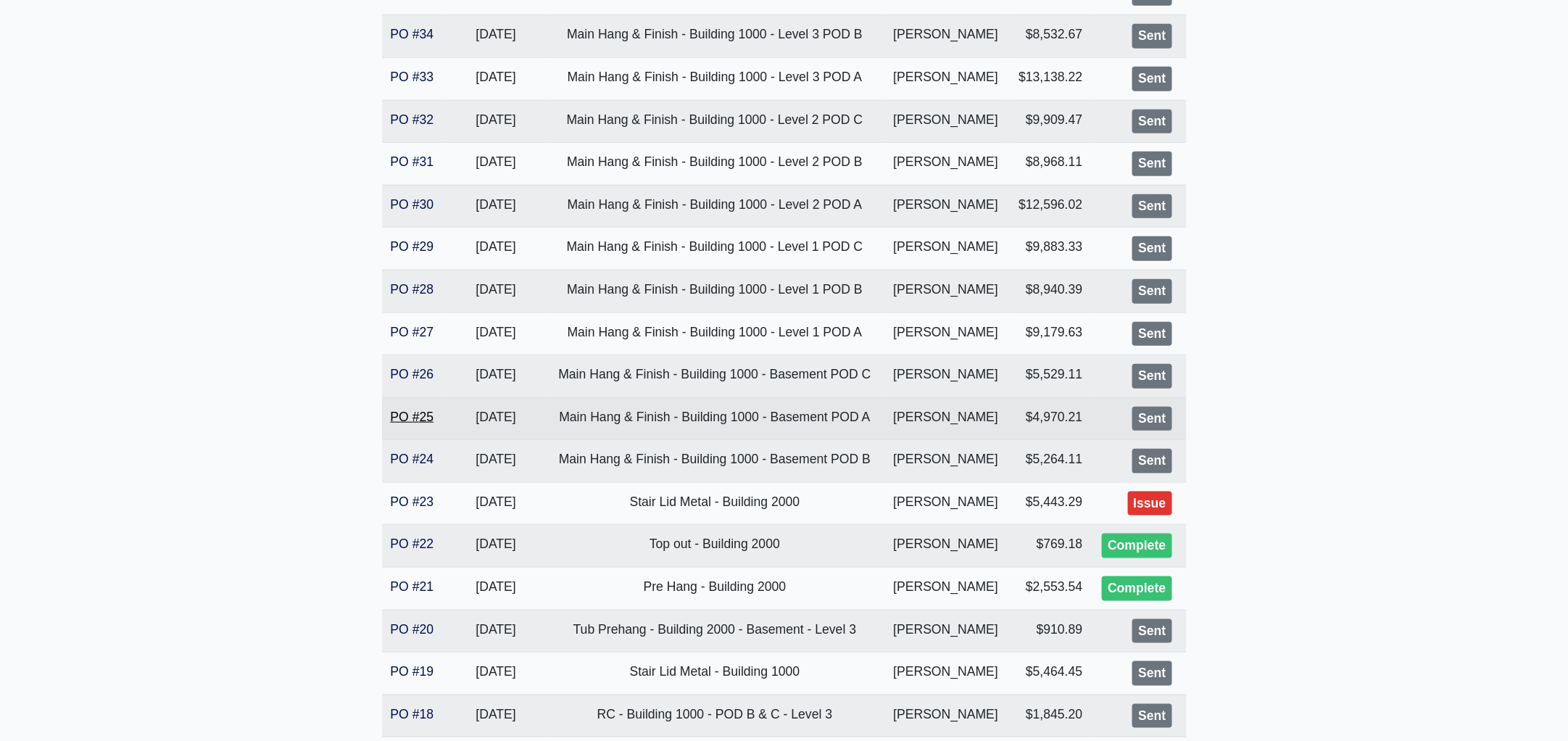
click at [414, 414] on link "PO #25" at bounding box center [412, 417] width 44 height 15
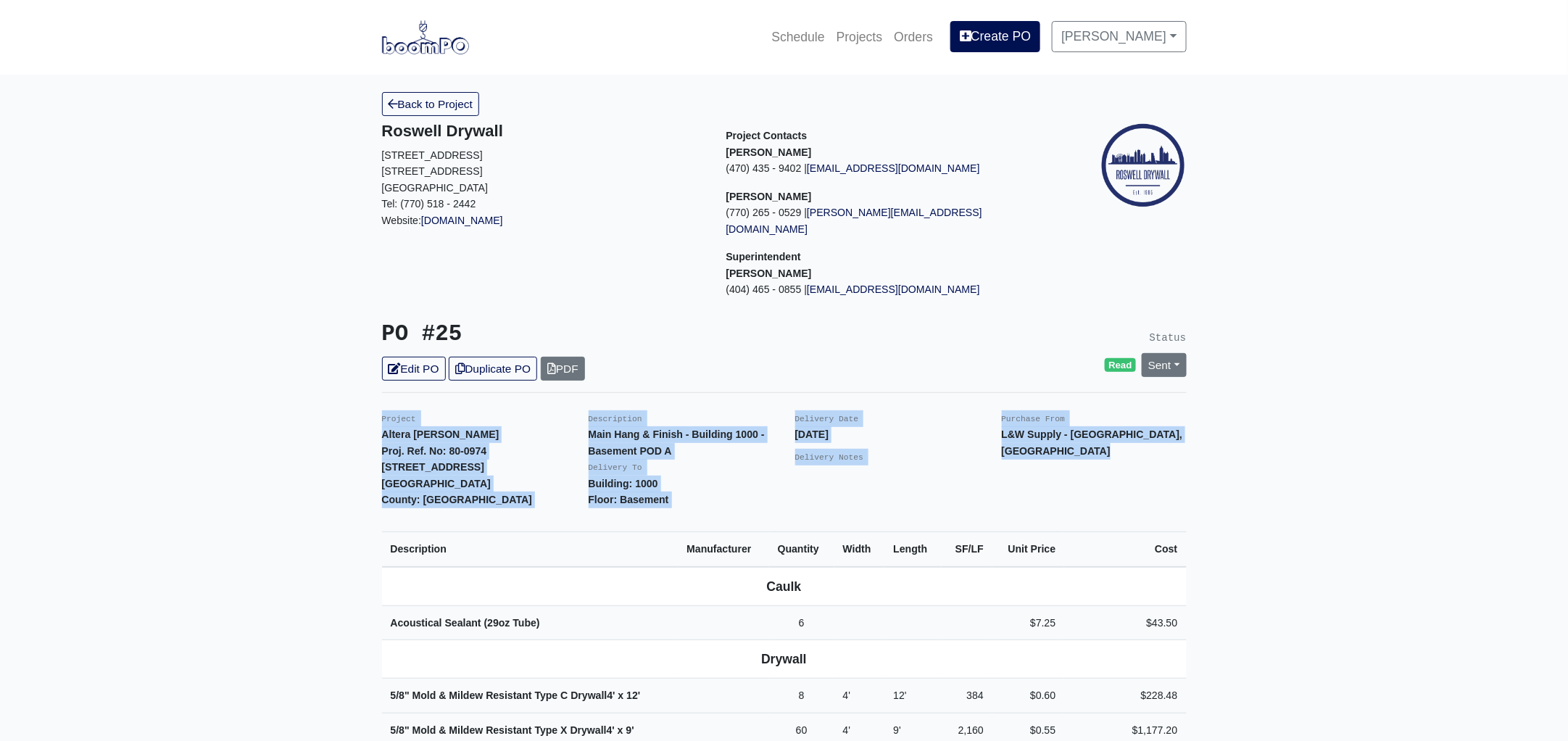
drag, startPoint x: 1295, startPoint y: 409, endPoint x: 293, endPoint y: 404, distance: 1002.0
copy div "Project Altera [PERSON_NAME] Proj. Ref. No: 80-0974 [STREET_ADDRESS]: [GEOGRAPH…"
